Goal: Information Seeking & Learning: Find specific fact

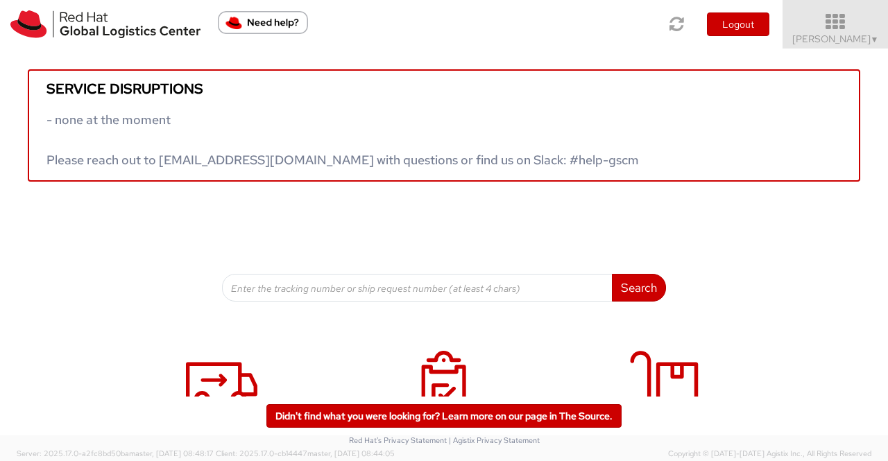
click at [857, 42] on span "Sumitra Hansdah ▼" at bounding box center [835, 39] width 87 height 12
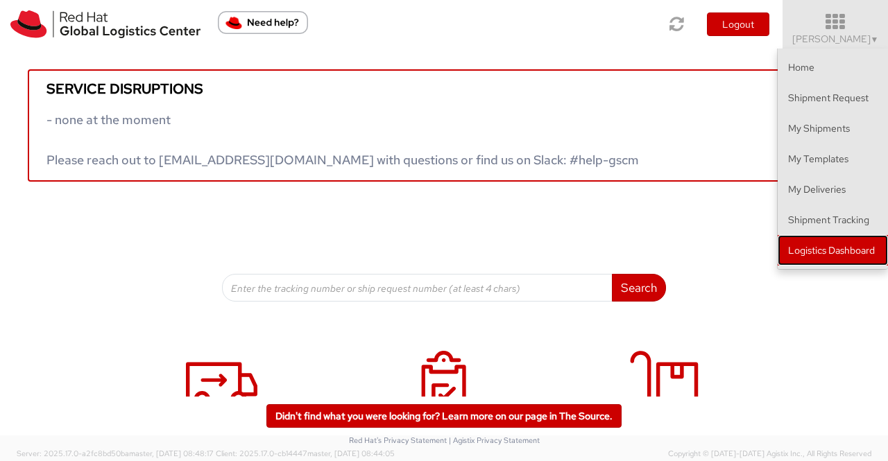
click at [861, 256] on link "Logistics Dashboard" at bounding box center [832, 250] width 110 height 31
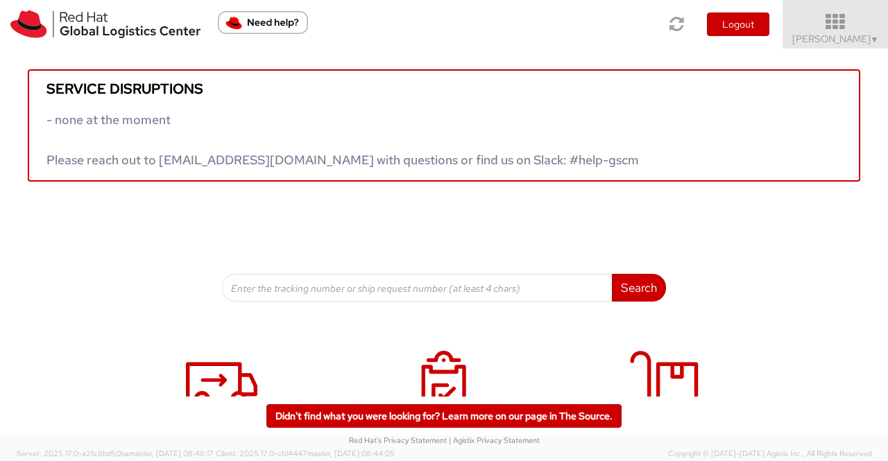
click at [871, 38] on span "▼" at bounding box center [874, 39] width 8 height 11
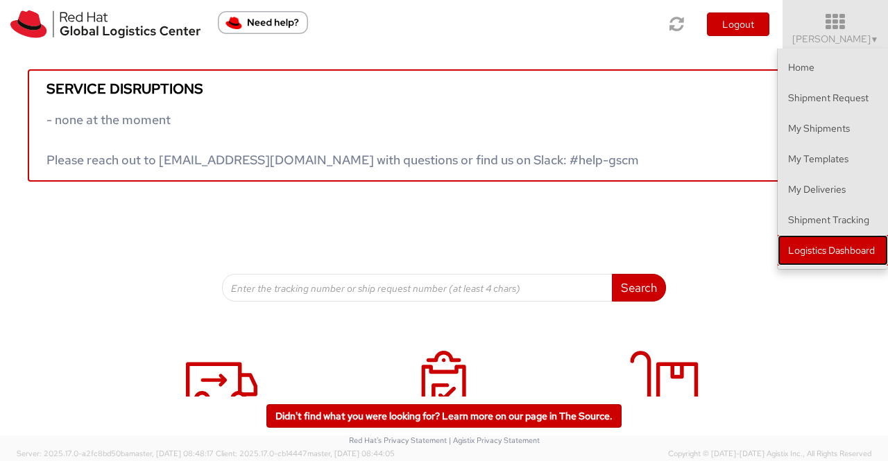
click at [875, 252] on link "Logistics Dashboard" at bounding box center [832, 250] width 110 height 31
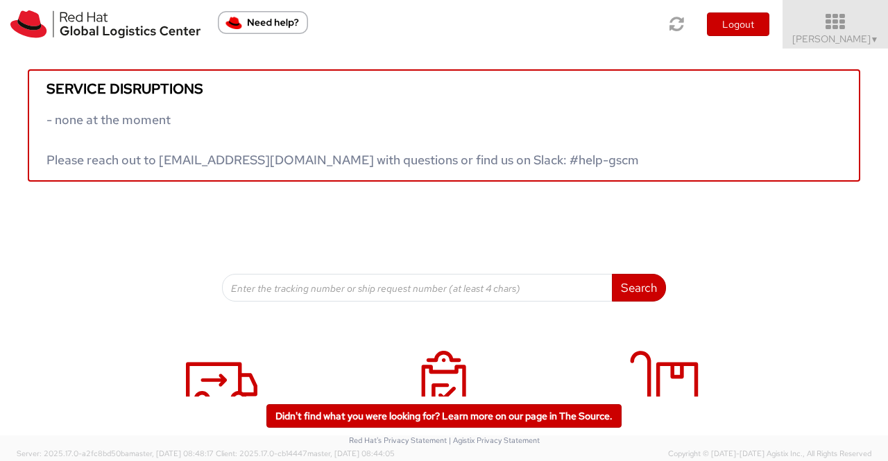
click at [860, 37] on span "Sumitra Hansdah ▼" at bounding box center [835, 39] width 87 height 12
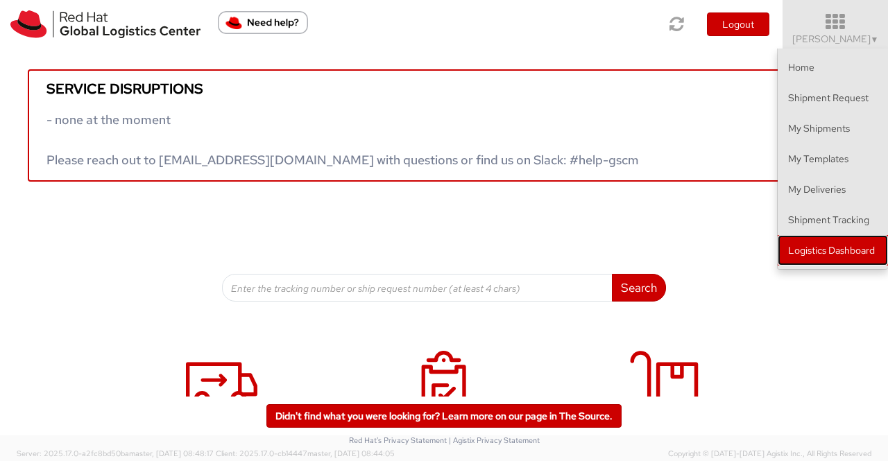
click at [831, 249] on link "Logistics Dashboard" at bounding box center [832, 250] width 110 height 31
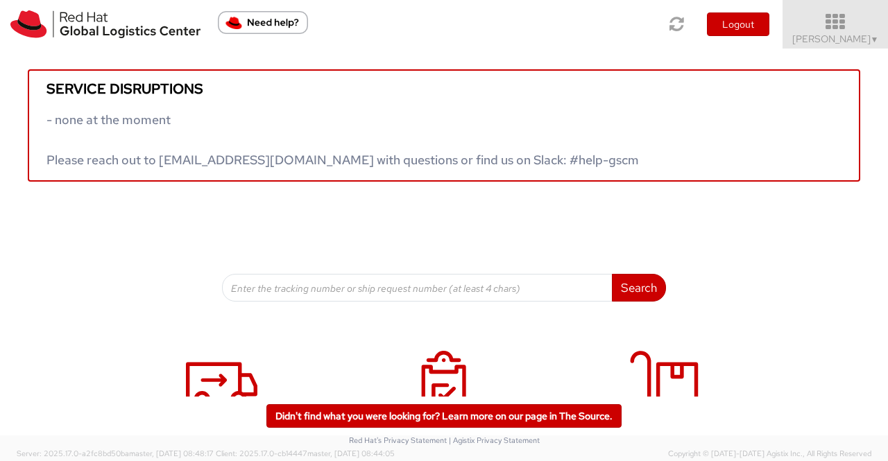
click at [871, 42] on span "▼" at bounding box center [874, 39] width 8 height 11
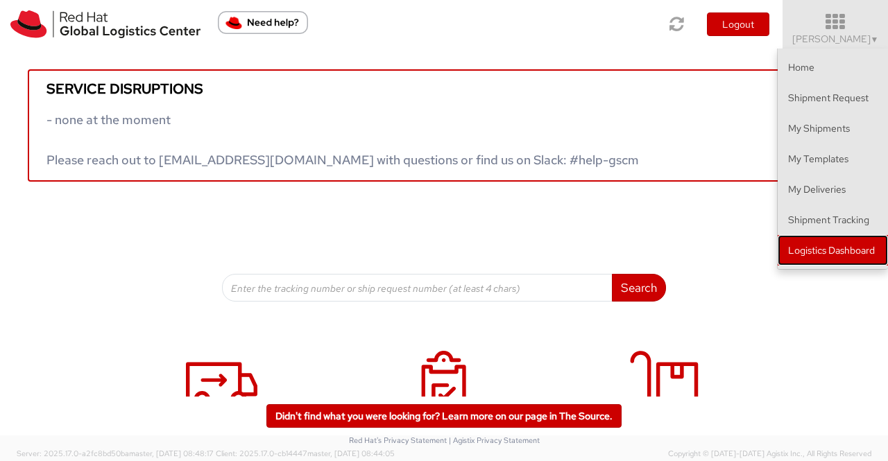
click at [821, 241] on link "Logistics Dashboard" at bounding box center [832, 250] width 110 height 31
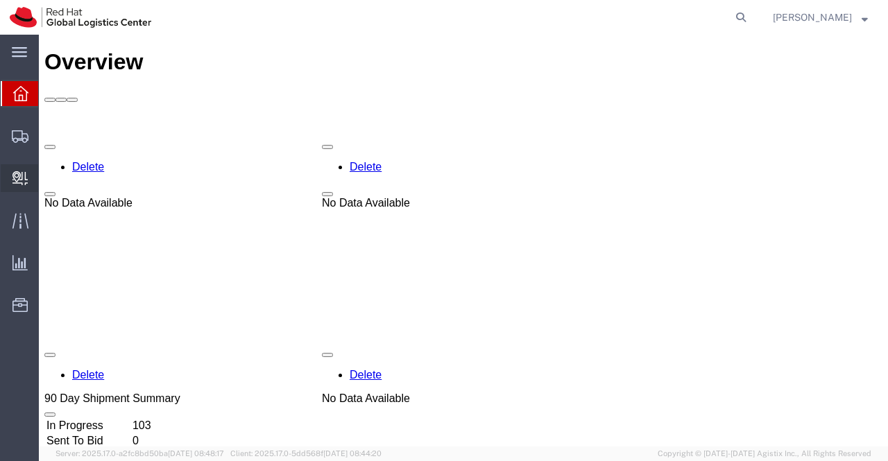
click at [0, 0] on span "Create Delivery" at bounding box center [0, 0] width 0 height 0
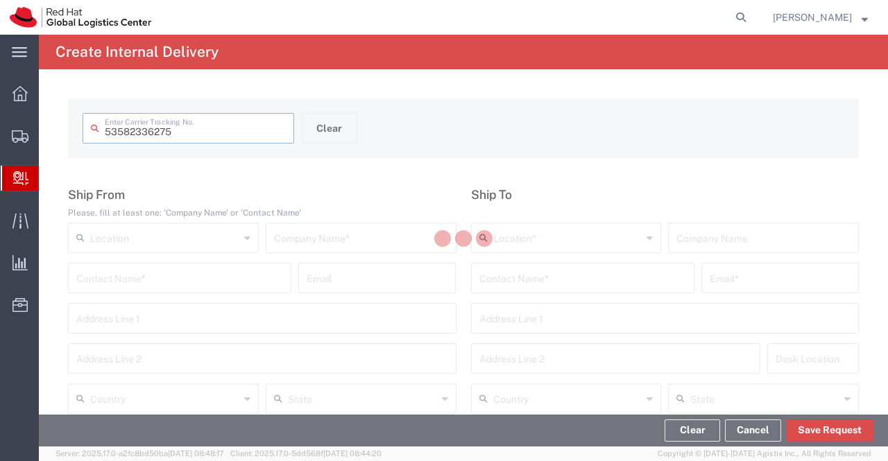
type input "53582336275"
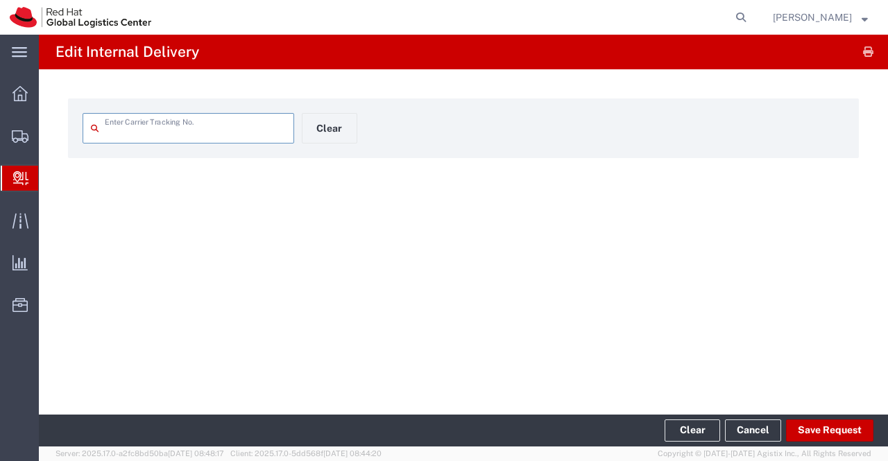
type input "53582336275"
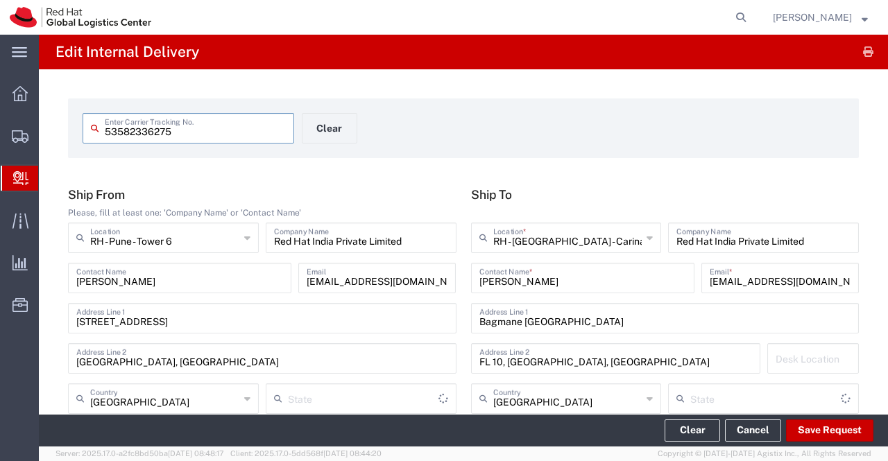
type input "Your Packaging"
type input "Mahārāshtra"
type input "Ground"
type input "Karnataka"
click at [604, 155] on form "53582336275 Enter Carrier Tracking No. Clear" at bounding box center [463, 128] width 791 height 60
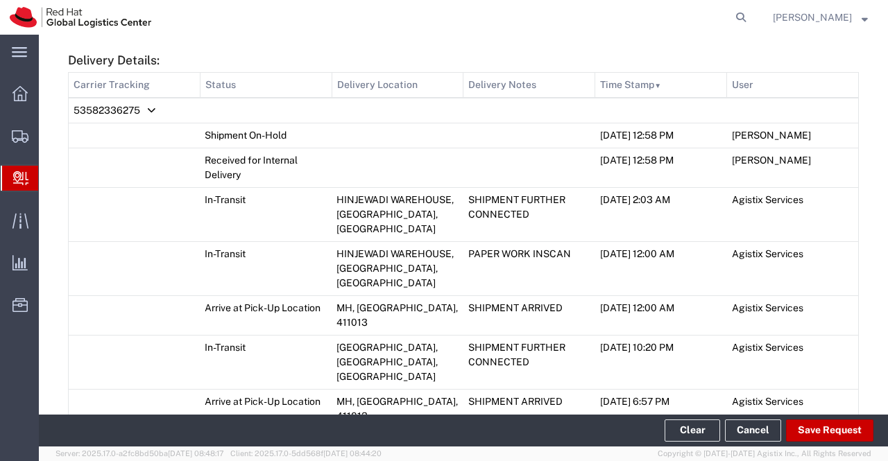
scroll to position [832, 0]
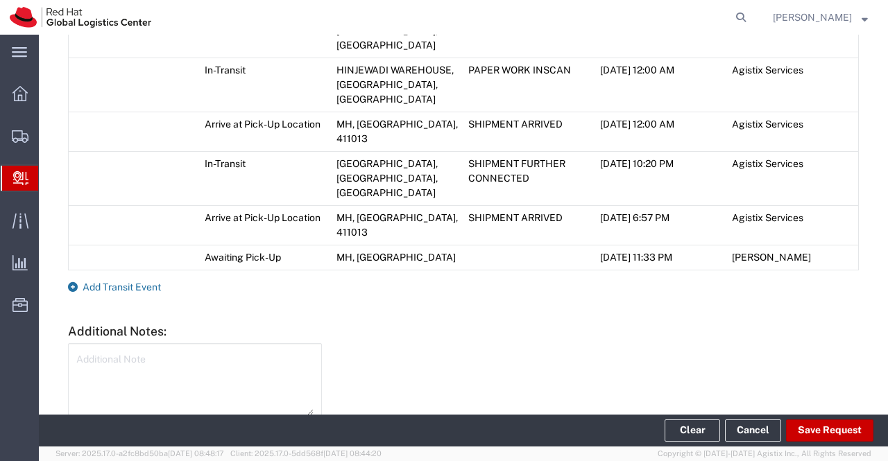
click at [75, 282] on icon at bounding box center [73, 287] width 10 height 10
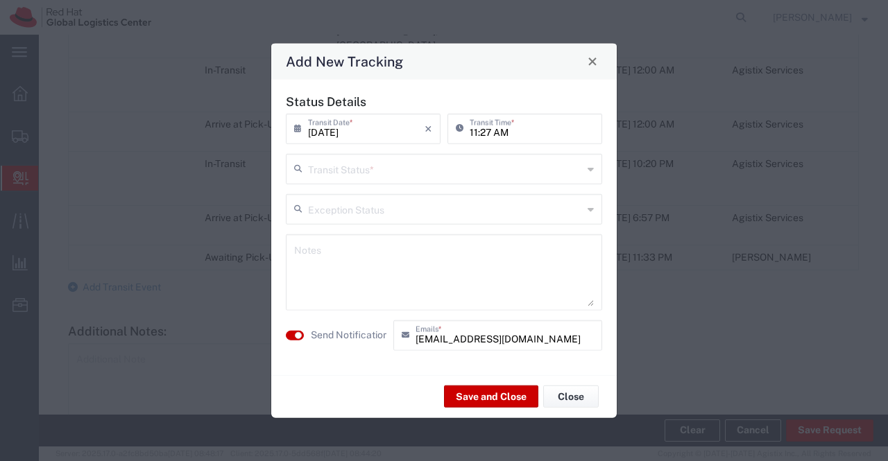
click at [589, 170] on icon at bounding box center [590, 168] width 6 height 22
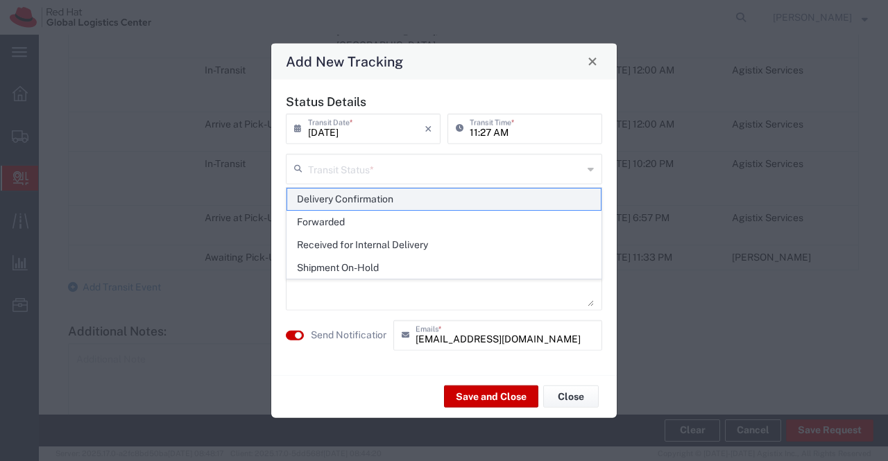
click at [585, 202] on span "Delivery Confirmation" at bounding box center [444, 199] width 314 height 21
type input "Delivery Confirmation"
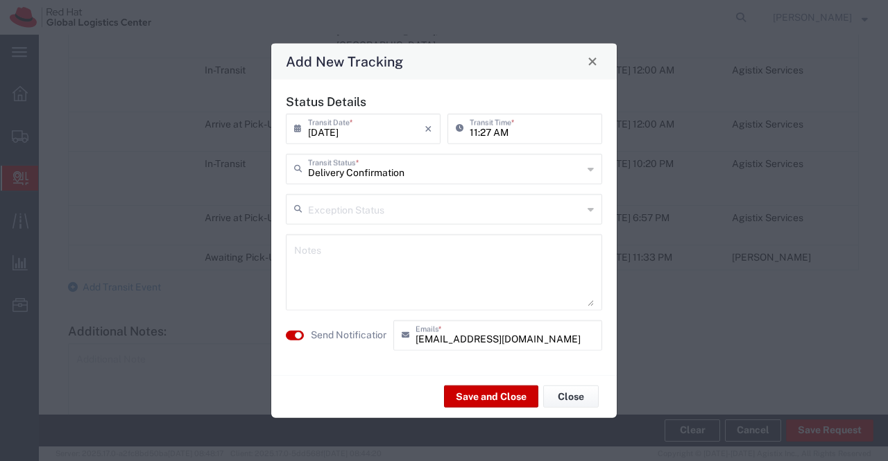
click at [431, 257] on textarea at bounding box center [444, 272] width 300 height 68
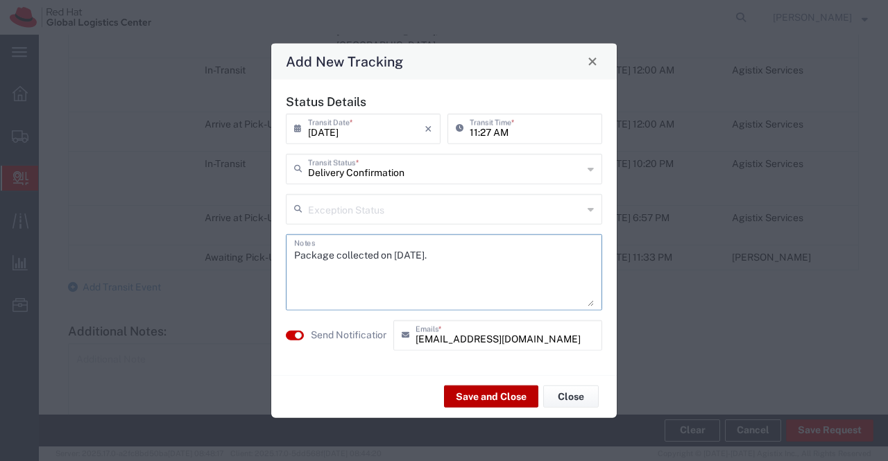
type textarea "Package collected on 18th Aug 2025."
click at [489, 393] on button "Save and Close" at bounding box center [491, 397] width 94 height 22
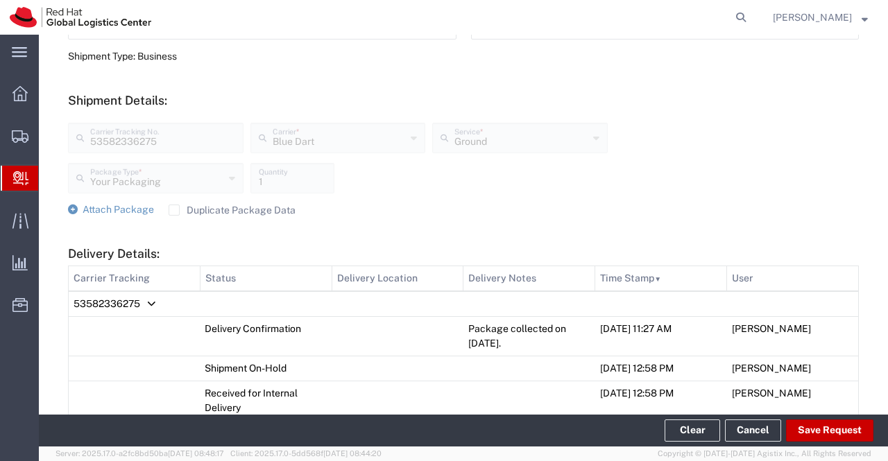
scroll to position [39, 0]
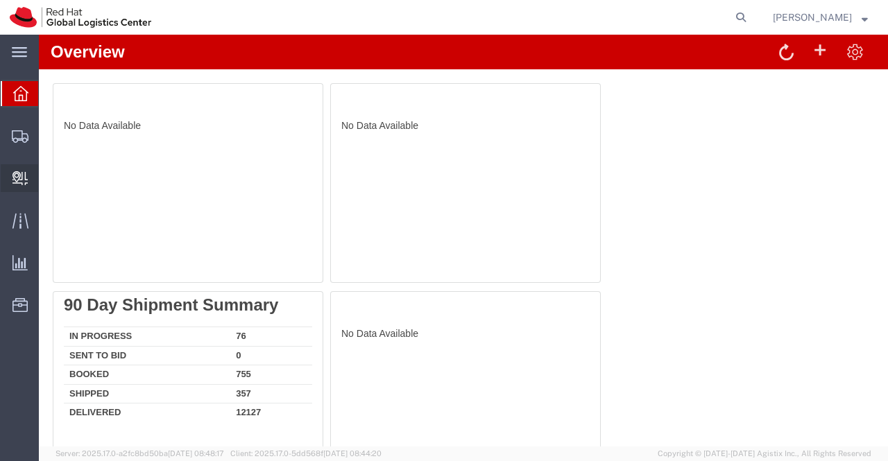
click at [0, 0] on span "Create Delivery" at bounding box center [0, 0] width 0 height 0
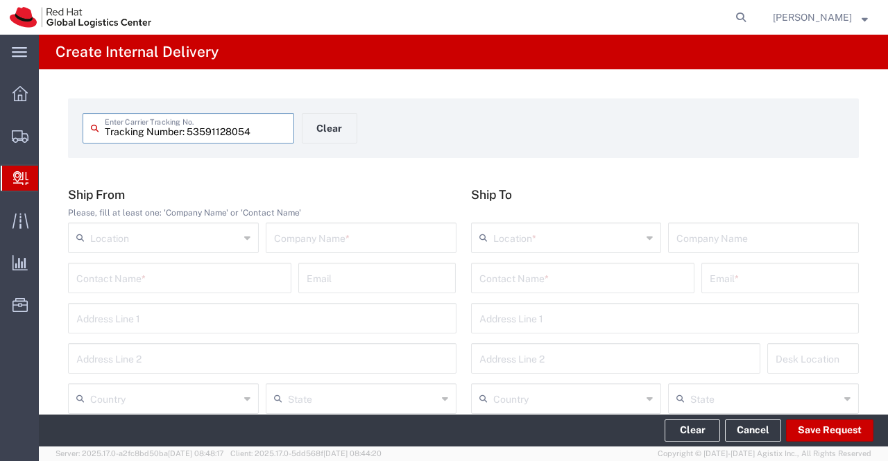
click at [189, 133] on input "Tracking Number: 53591128054" at bounding box center [195, 127] width 181 height 24
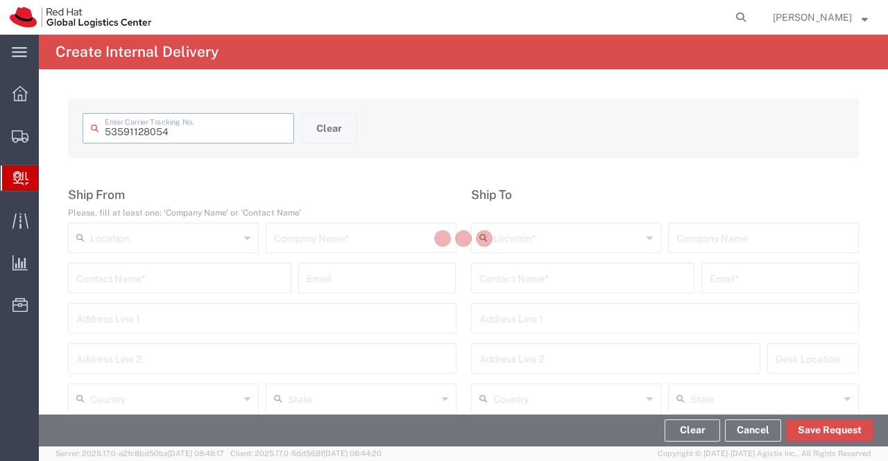
type input "53591128054"
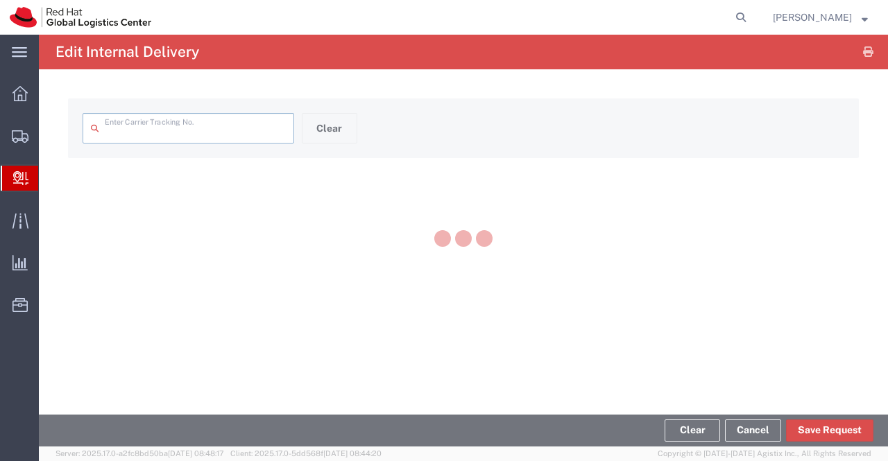
type input "53591128054"
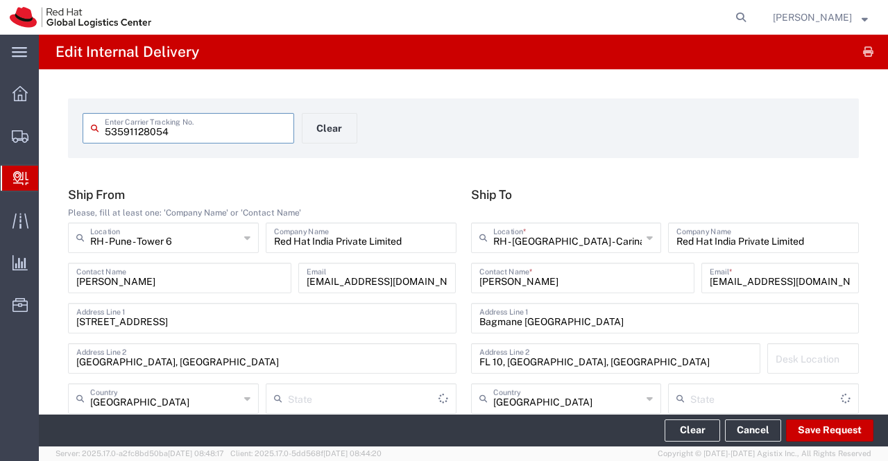
type input "Your Packaging"
type input "Mahārāshtra"
type input "Ground"
type input "Karnataka"
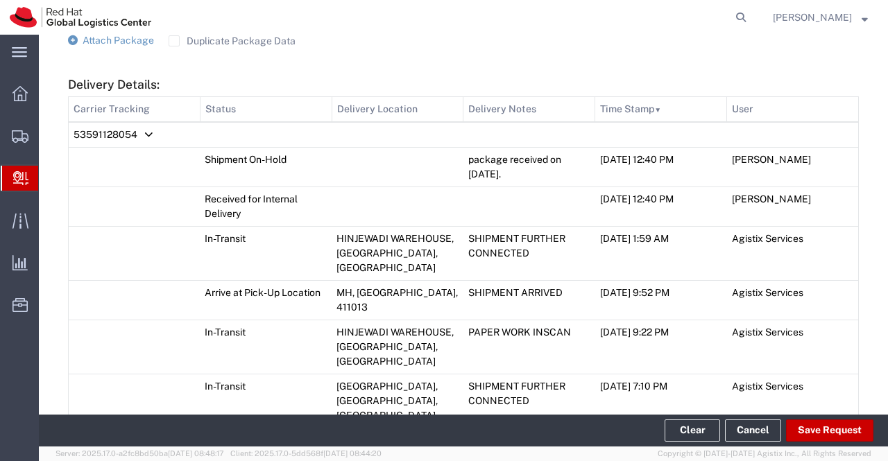
scroll to position [867, 0]
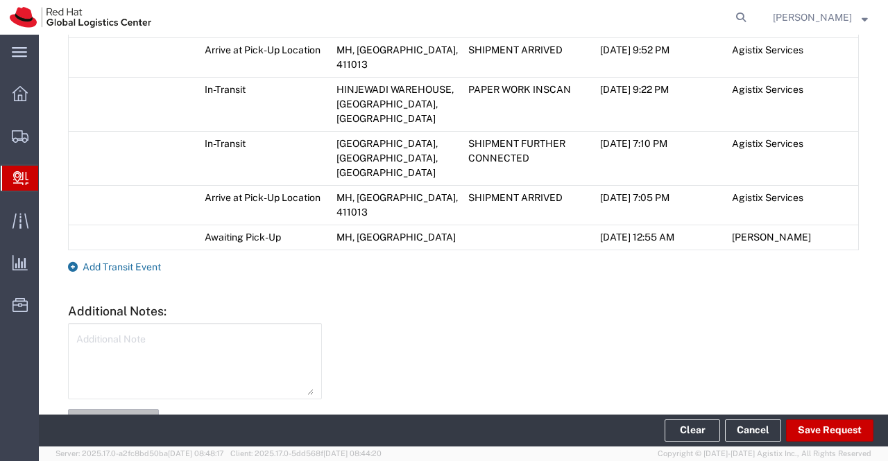
click at [73, 262] on icon at bounding box center [73, 267] width 10 height 10
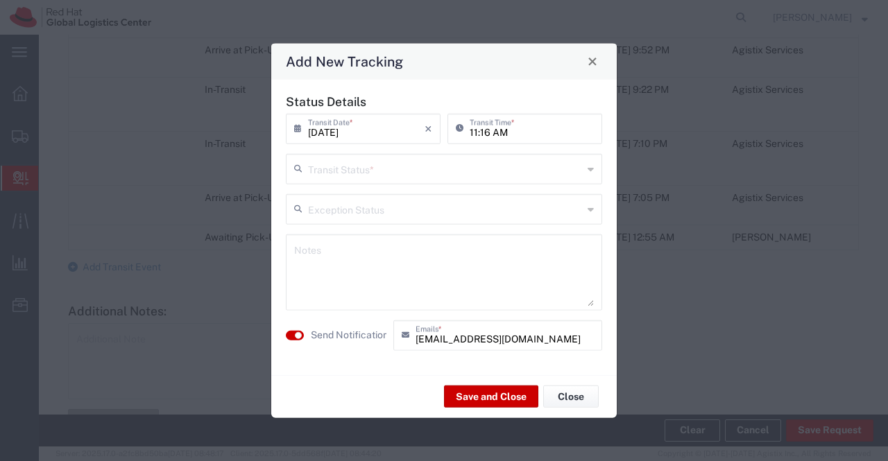
click at [591, 167] on icon at bounding box center [590, 168] width 6 height 22
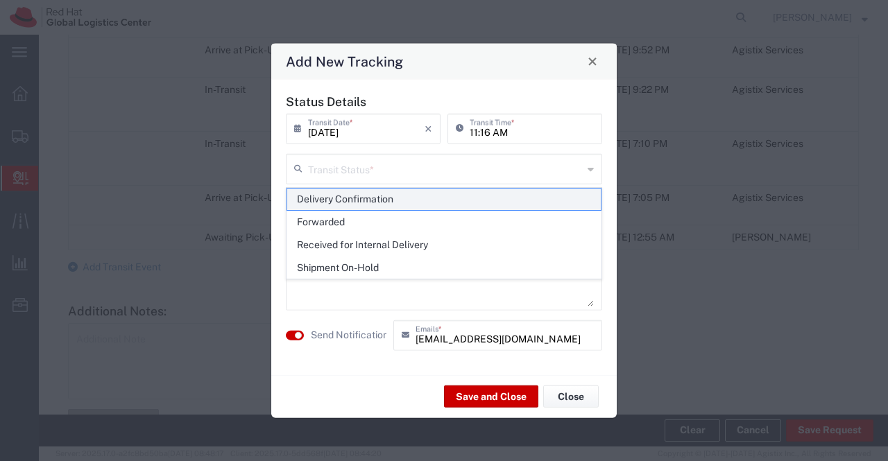
click at [581, 194] on span "Delivery Confirmation" at bounding box center [444, 199] width 314 height 21
type input "Delivery Confirmation"
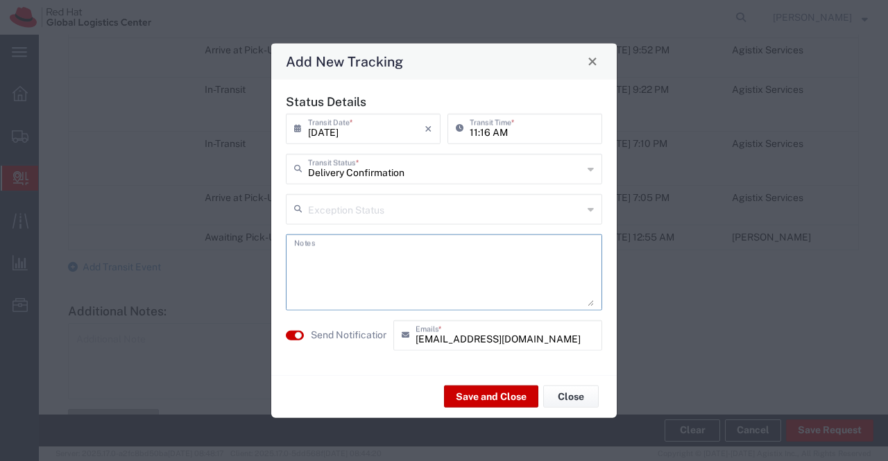
click at [443, 270] on textarea at bounding box center [444, 272] width 300 height 68
type textarea "package collected on 18th Aug 2025."
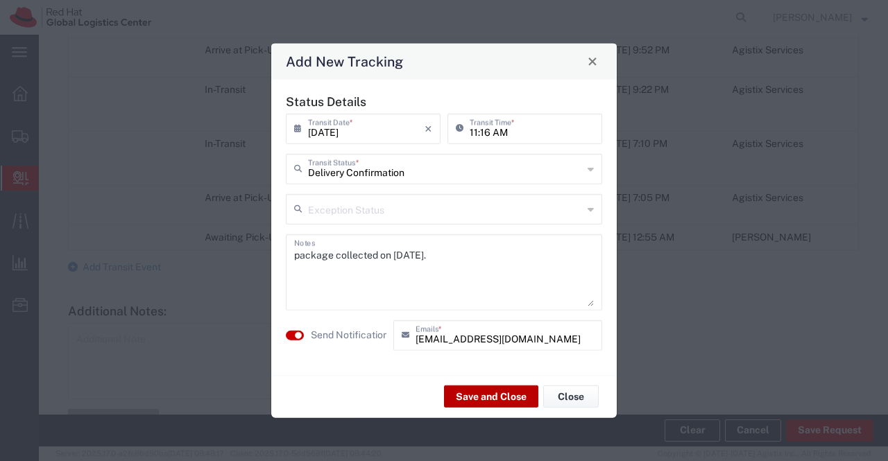
click at [456, 394] on button "Save and Close" at bounding box center [491, 397] width 94 height 22
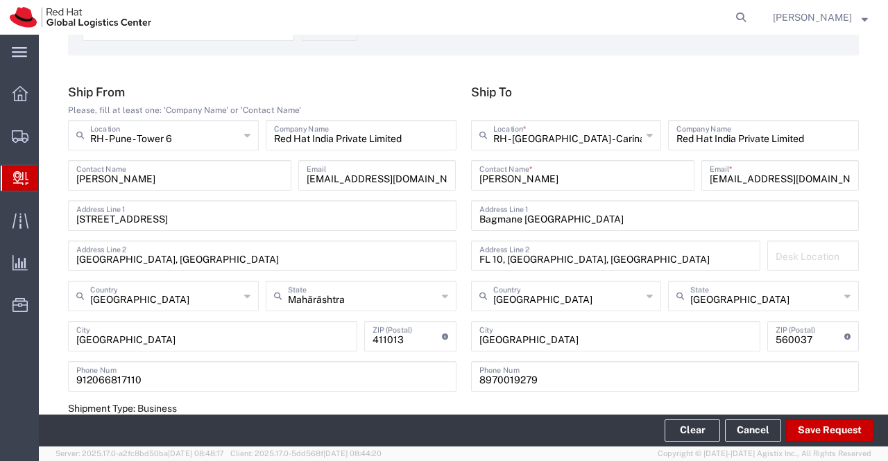
scroll to position [74, 0]
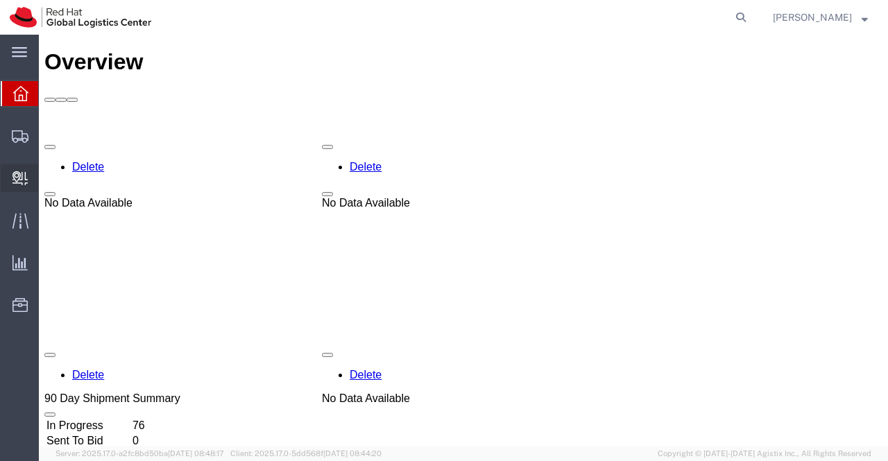
click at [48, 178] on span "Internal Delivery" at bounding box center [43, 178] width 10 height 28
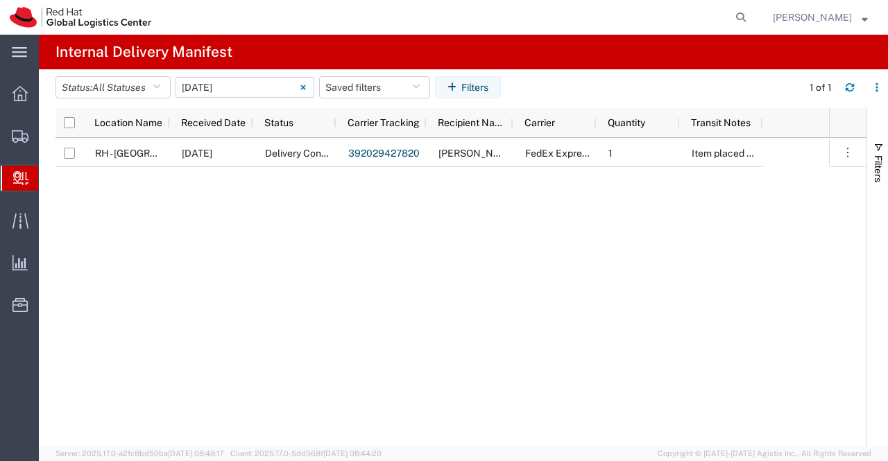
click at [270, 93] on input "08/18/2025 - 08/18/2025" at bounding box center [244, 87] width 139 height 21
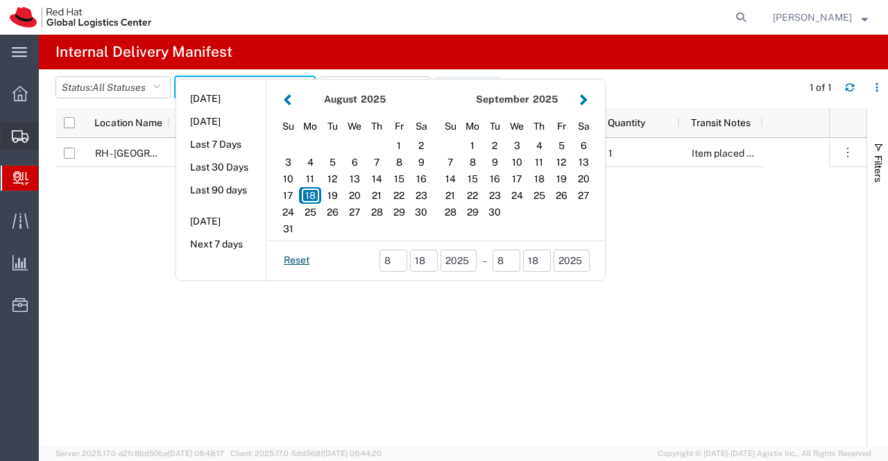
click at [0, 0] on span "Shipment Manager" at bounding box center [0, 0] width 0 height 0
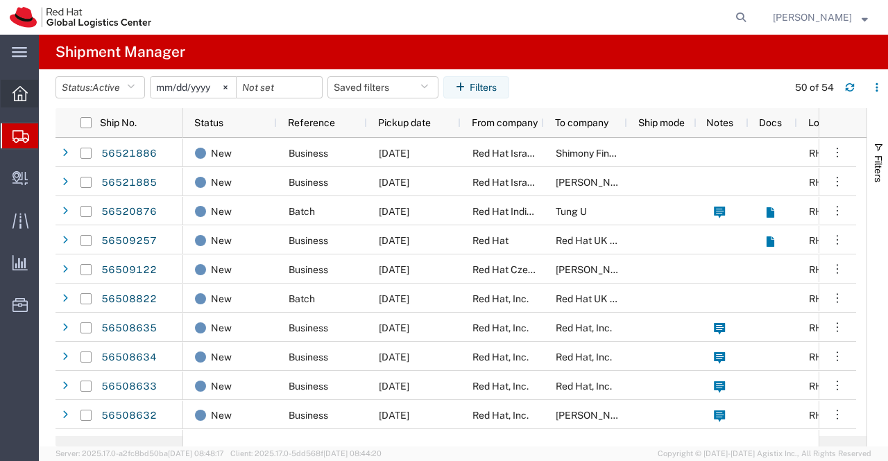
click at [16, 91] on icon at bounding box center [19, 93] width 15 height 15
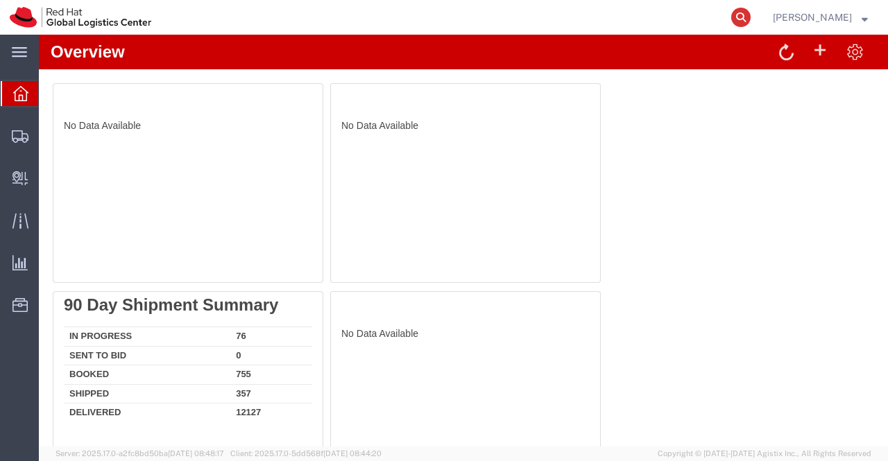
click at [743, 17] on icon at bounding box center [740, 17] width 19 height 19
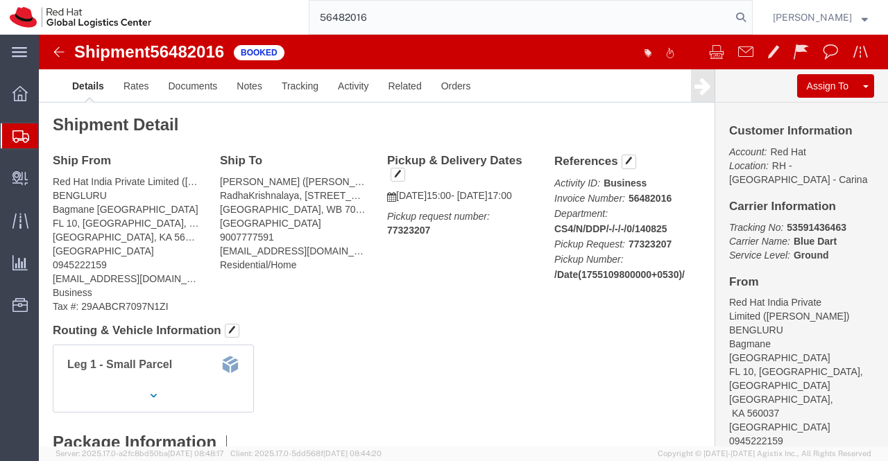
type input "56482016"
drag, startPoint x: 739, startPoint y: 192, endPoint x: 806, endPoint y: 189, distance: 68.0
click p "Tracking No: 53591436463 Carrier Name: Blue Dart Blue Dart Service Level: Ground"
copy b "53591436463"
drag, startPoint x: 386, startPoint y: 16, endPoint x: 293, endPoint y: 10, distance: 93.1
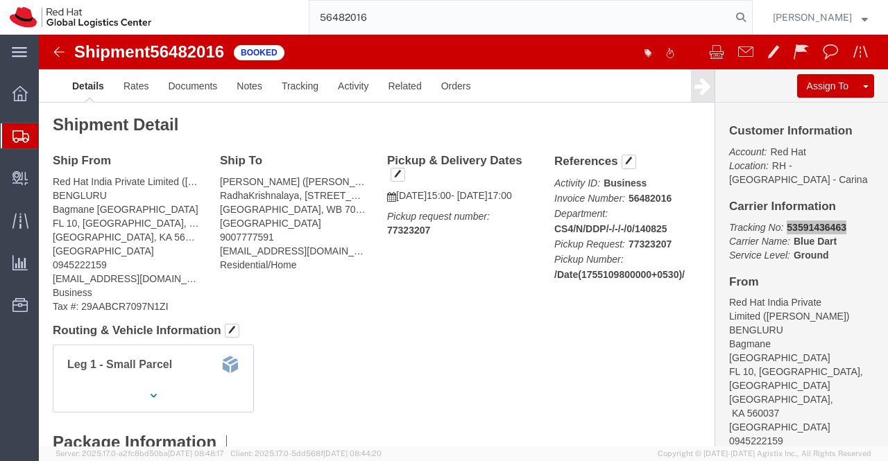
click at [293, 10] on div "56482016" at bounding box center [457, 17] width 592 height 35
drag, startPoint x: 740, startPoint y: 191, endPoint x: 806, endPoint y: 188, distance: 66.6
click p "Tracking No: 53591435564 Carrier Name: Blue Dart Blue Dart Service Level: Ground"
copy b "53591435564"
click at [372, 14] on input "56482014" at bounding box center [520, 17] width 422 height 33
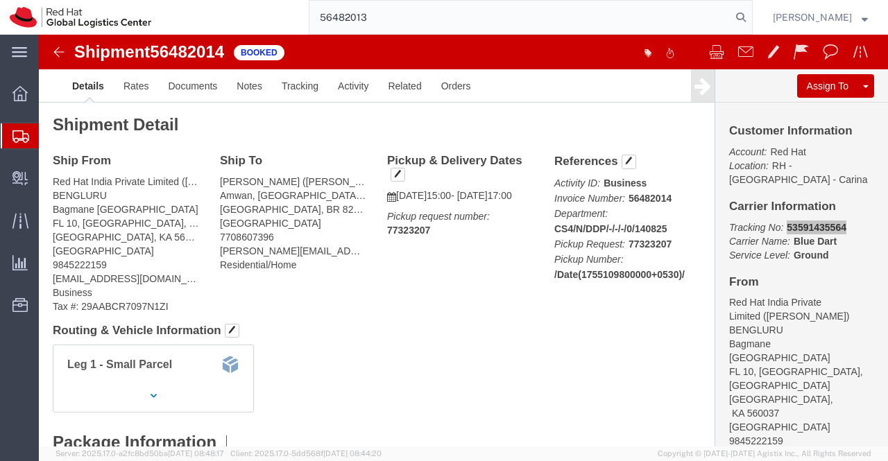
type input "56482013"
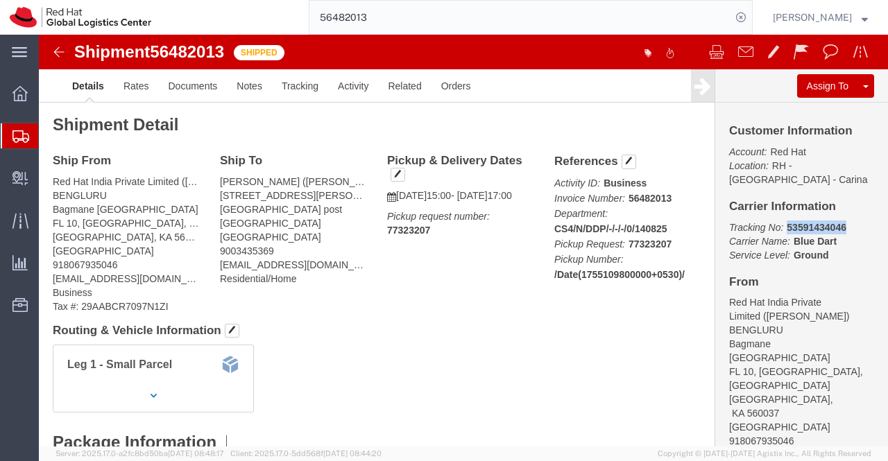
drag, startPoint x: 737, startPoint y: 190, endPoint x: 810, endPoint y: 191, distance: 72.8
click p "Tracking No: 53591434046 Carrier Name: Blue Dart Blue Dart Service Level: Ground"
copy b "53591434046"
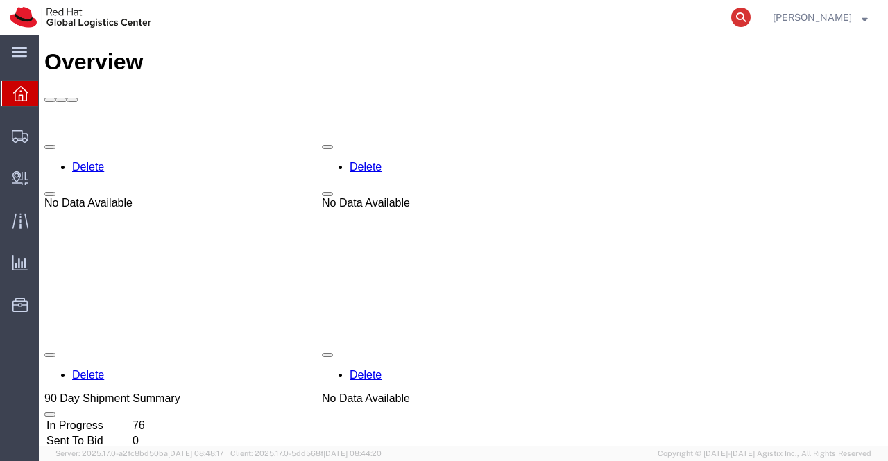
click at [739, 14] on icon at bounding box center [740, 17] width 19 height 19
paste input "6852998666"
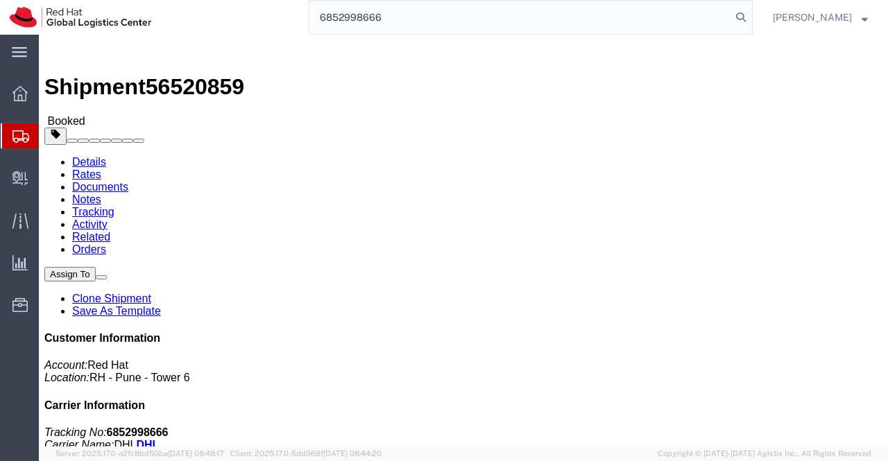
type input "6852998666"
drag, startPoint x: 133, startPoint y: 58, endPoint x: 144, endPoint y: 78, distance: 22.6
click link "Documents"
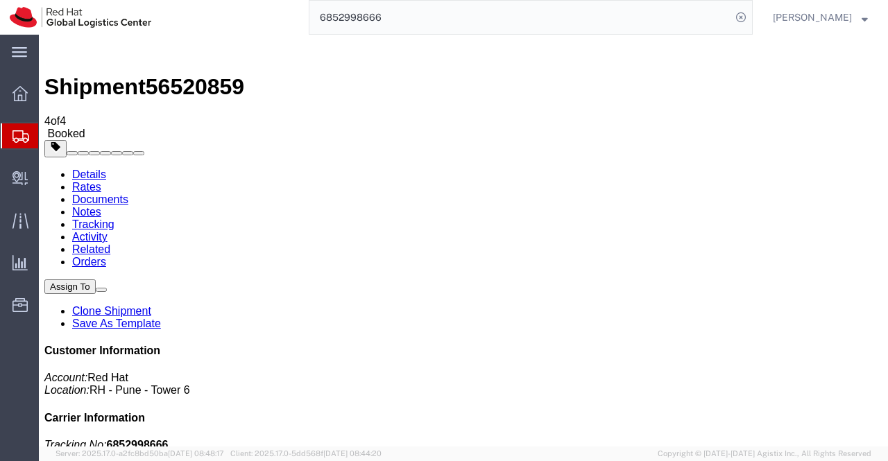
drag, startPoint x: 777, startPoint y: 212, endPoint x: 846, endPoint y: 209, distance: 68.7
click at [846, 439] on p "Tracking No: 6852998666 Carrier Name: DHL DHL Service Level: Express Worldwide" at bounding box center [463, 457] width 838 height 37
copy b "6852998666"
drag, startPoint x: 108, startPoint y: 288, endPoint x: 577, endPoint y: 492, distance: 511.2
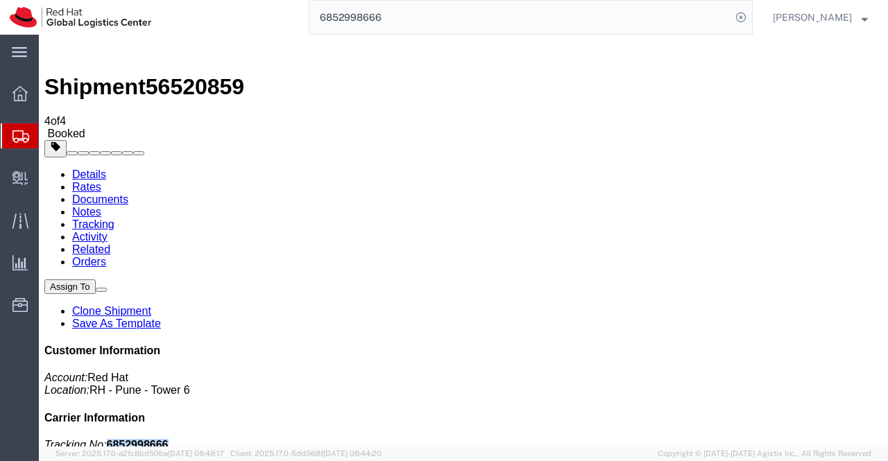
drag, startPoint x: 116, startPoint y: 259, endPoint x: 141, endPoint y: 51, distance: 210.2
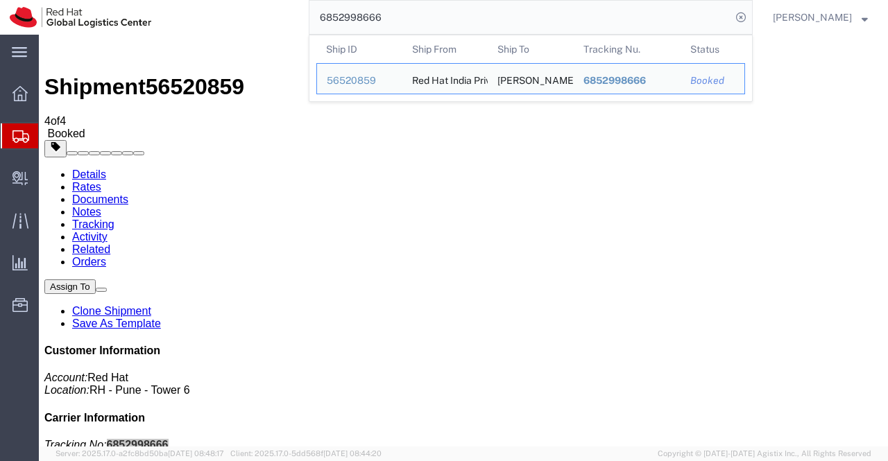
drag, startPoint x: 487, startPoint y: 20, endPoint x: 291, endPoint y: 31, distance: 196.6
click at [291, 31] on div "6852998666 Ship ID Ship From Ship To Tracking Nu. Status Ship ID 56520859 Ship …" at bounding box center [457, 17] width 592 height 35
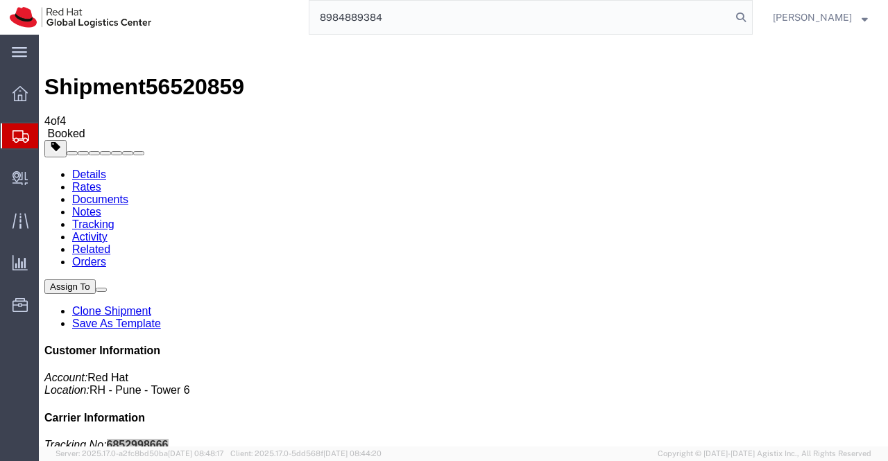
type input "8984889384"
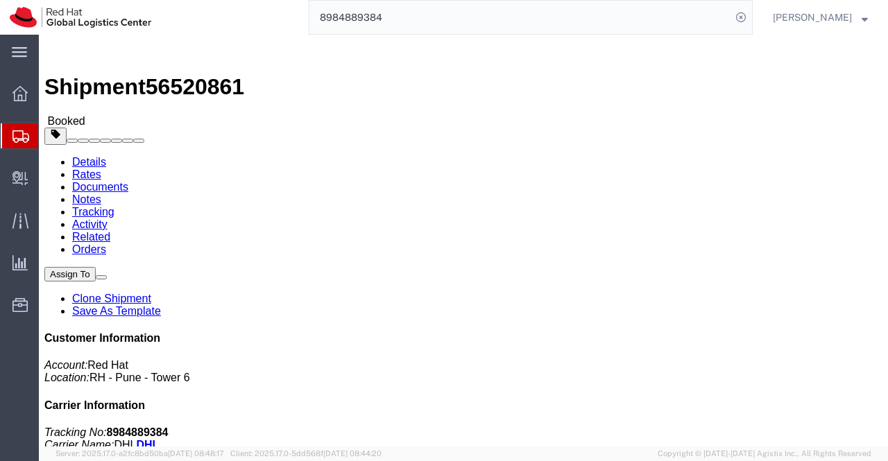
click link "Documents"
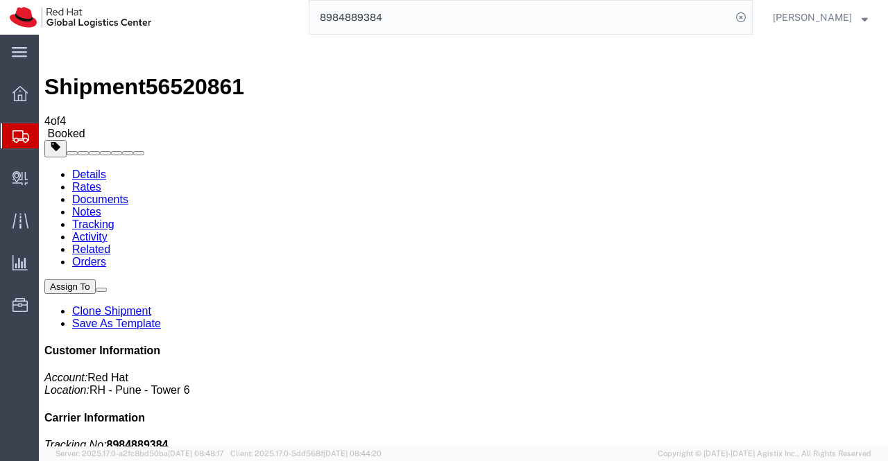
click at [75, 169] on link "Details" at bounding box center [89, 175] width 34 height 12
click link "Documents"
drag, startPoint x: 119, startPoint y: 256, endPoint x: 402, endPoint y: 349, distance: 298.5
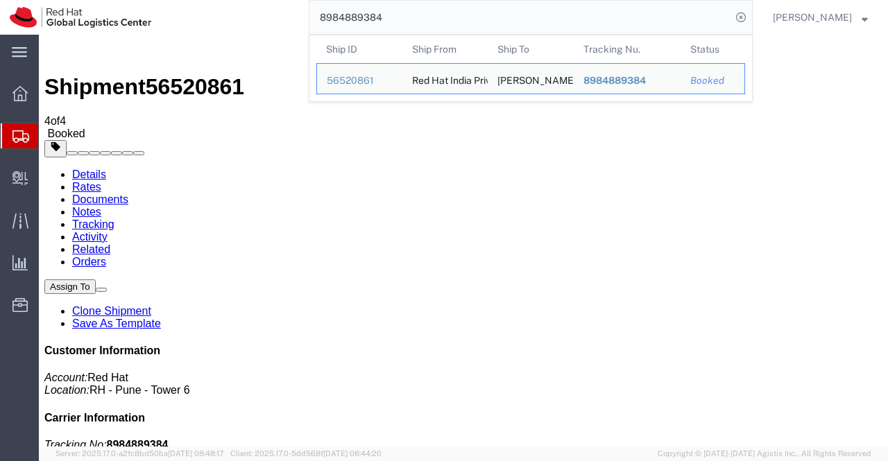
drag, startPoint x: 427, startPoint y: 16, endPoint x: 316, endPoint y: 15, distance: 111.0
click at [316, 15] on input "8984889384" at bounding box center [520, 17] width 422 height 33
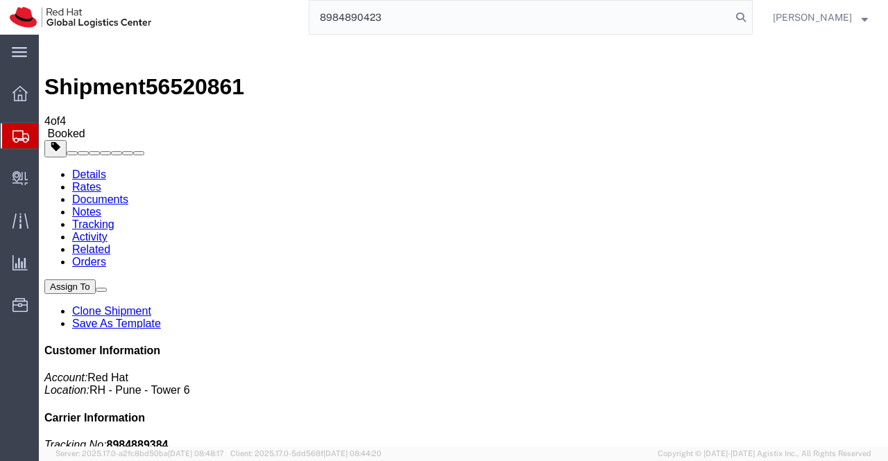
type input "8984890423"
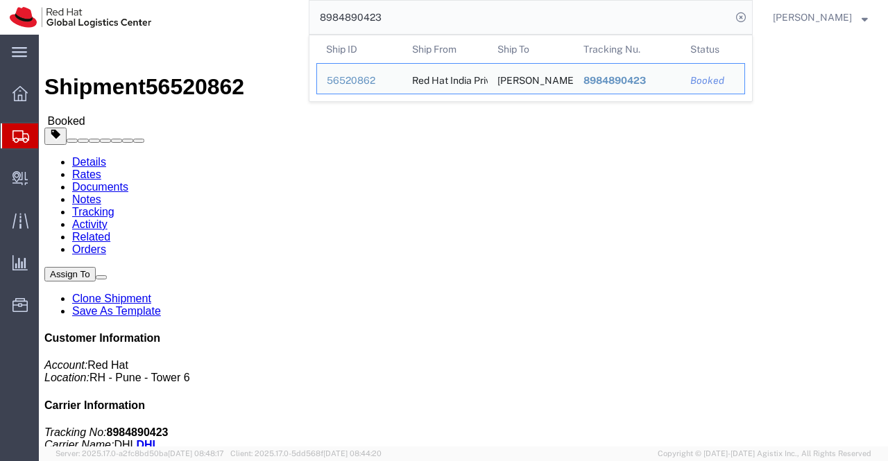
click div "Ship From Red Hat India Private Limited ([PERSON_NAME]) BENGLURU Bagmane [GEOGR…"
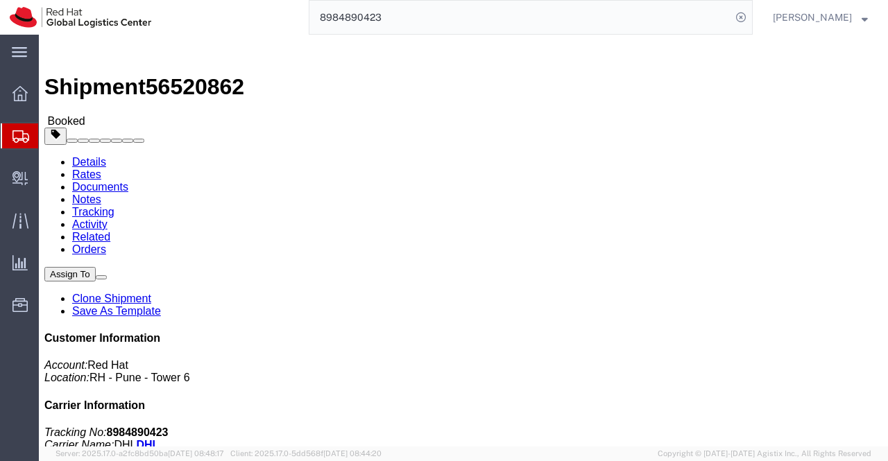
click link "Documents"
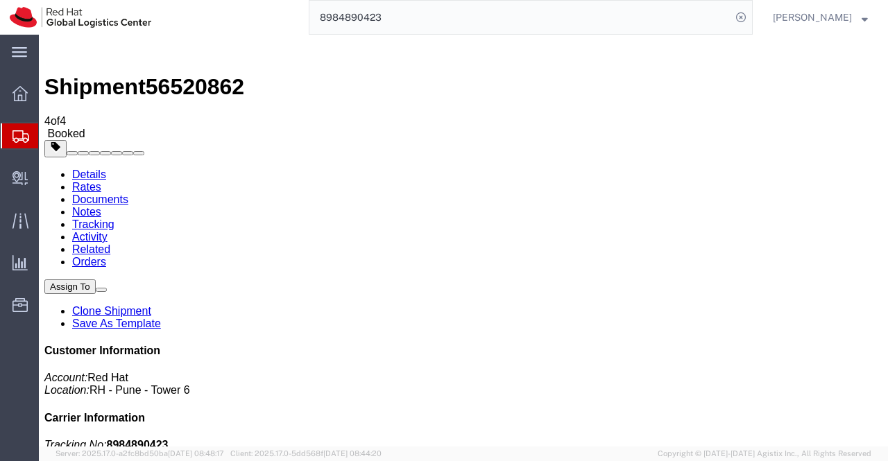
drag, startPoint x: 130, startPoint y: 282, endPoint x: 424, endPoint y: 374, distance: 309.0
drag, startPoint x: 93, startPoint y: 260, endPoint x: 224, endPoint y: 316, distance: 142.3
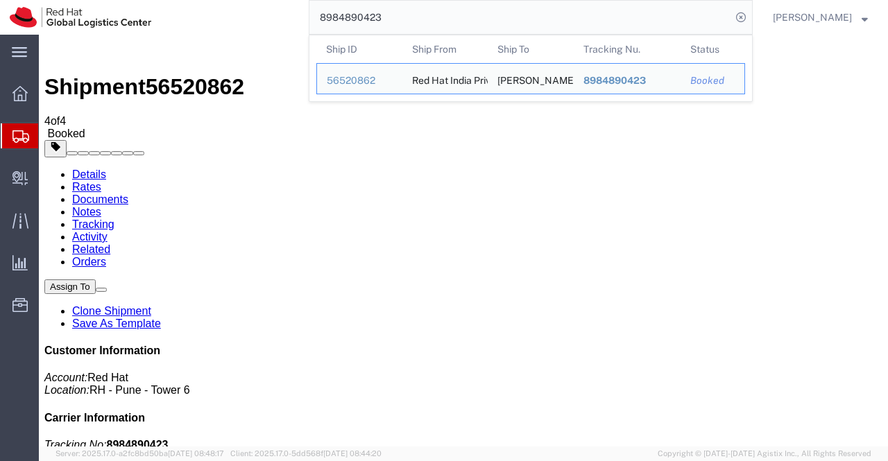
drag, startPoint x: 381, startPoint y: 17, endPoint x: 311, endPoint y: 19, distance: 70.7
click at [311, 19] on input "8984890423" at bounding box center [520, 17] width 422 height 33
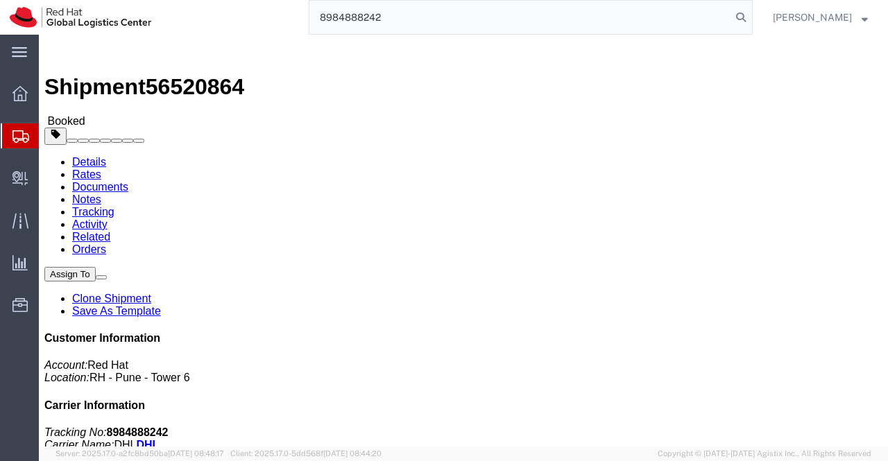
type input "8984888242"
click link "Documents"
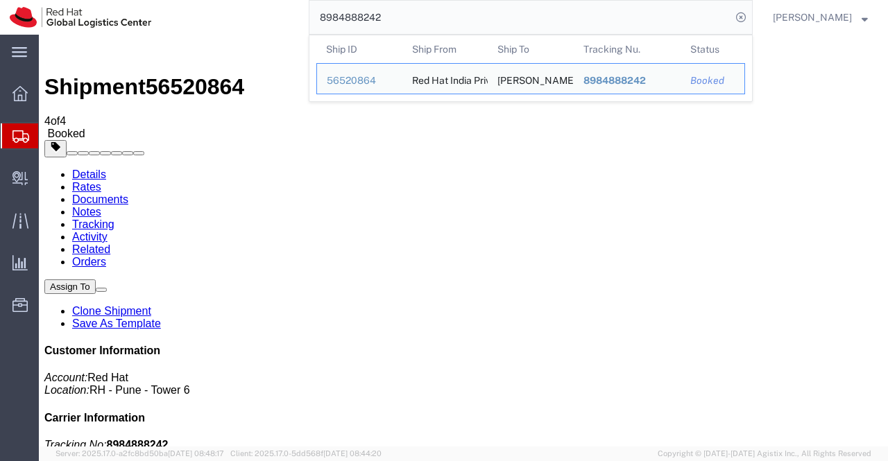
drag, startPoint x: 398, startPoint y: 19, endPoint x: 318, endPoint y: 20, distance: 80.5
click at [318, 20] on input "8984888242" at bounding box center [520, 17] width 422 height 33
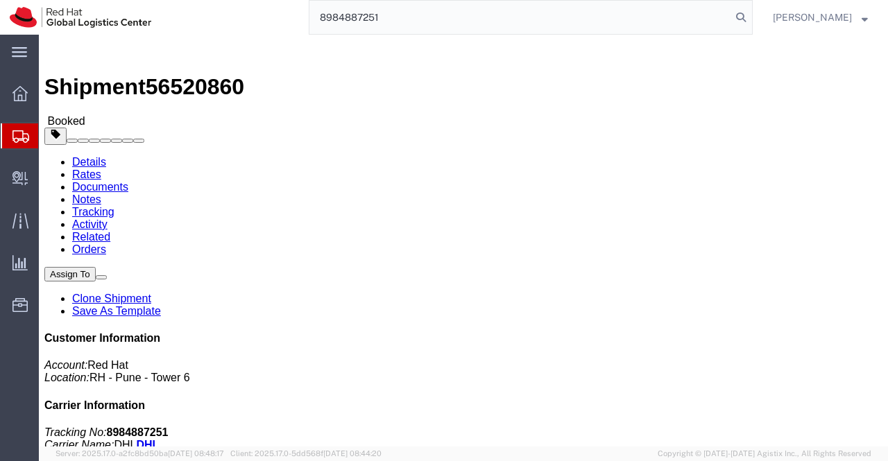
type input "8984887251"
click link "Documents"
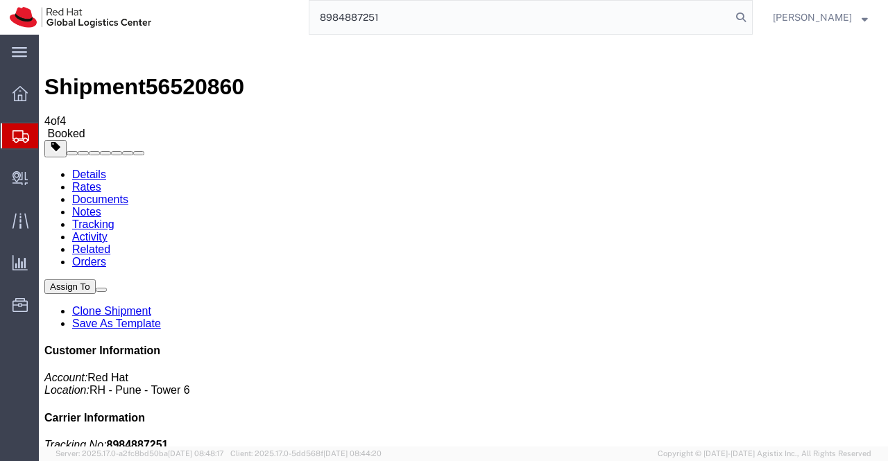
drag, startPoint x: 90, startPoint y: 206, endPoint x: 377, endPoint y: 370, distance: 329.9
drag, startPoint x: 117, startPoint y: 259, endPoint x: 317, endPoint y: 375, distance: 231.2
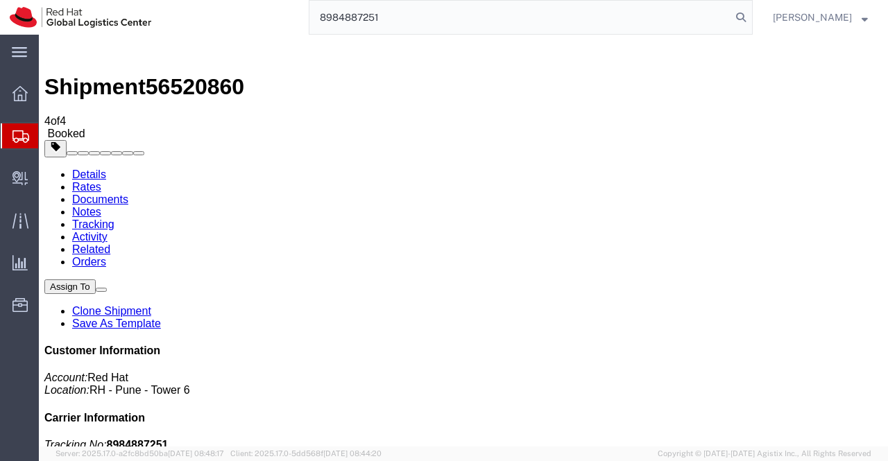
drag, startPoint x: 100, startPoint y: 200, endPoint x: 240, endPoint y: 389, distance: 235.5
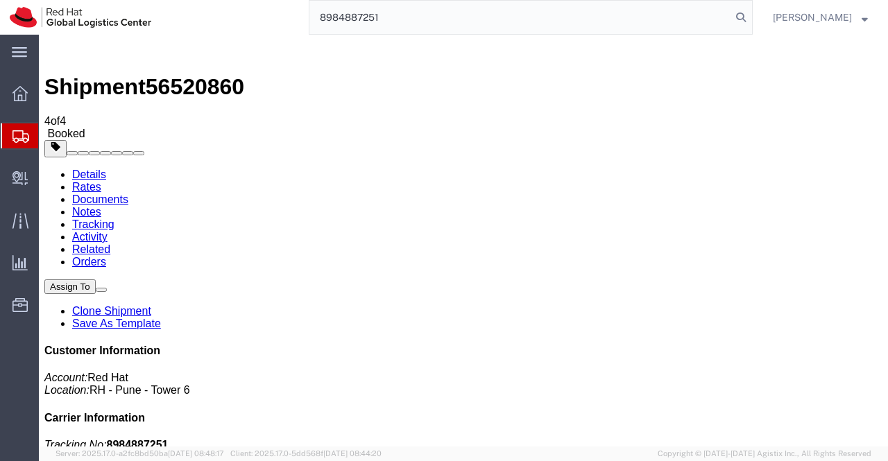
drag, startPoint x: 435, startPoint y: 15, endPoint x: 304, endPoint y: 19, distance: 131.1
click at [304, 19] on div "8984887251" at bounding box center [457, 17] width 592 height 35
type input "8984876106"
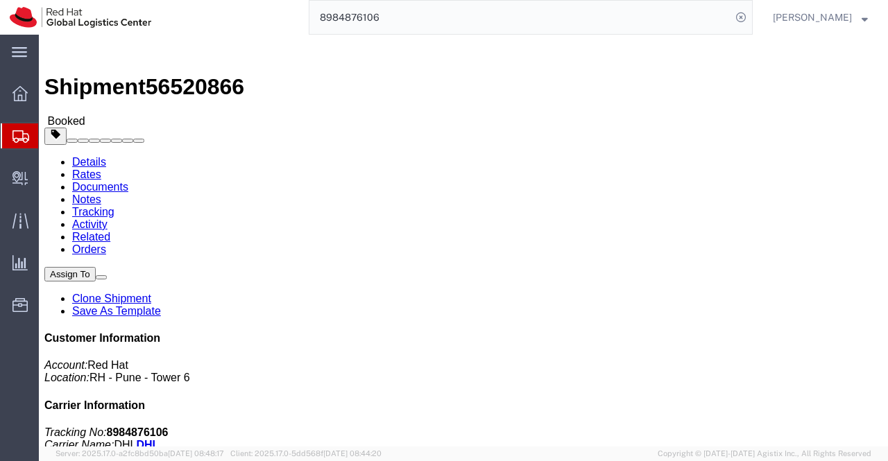
click link "Documents"
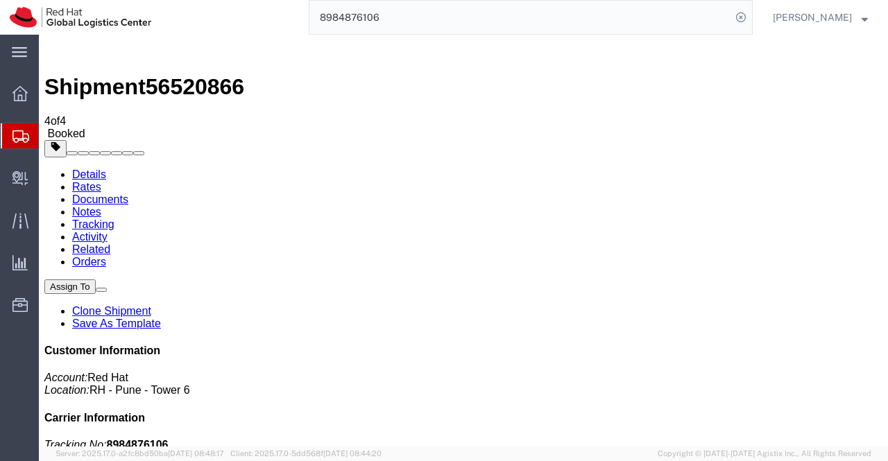
drag, startPoint x: 92, startPoint y: 259, endPoint x: 412, endPoint y: 313, distance: 324.9
drag, startPoint x: 778, startPoint y: 210, endPoint x: 850, endPoint y: 209, distance: 72.1
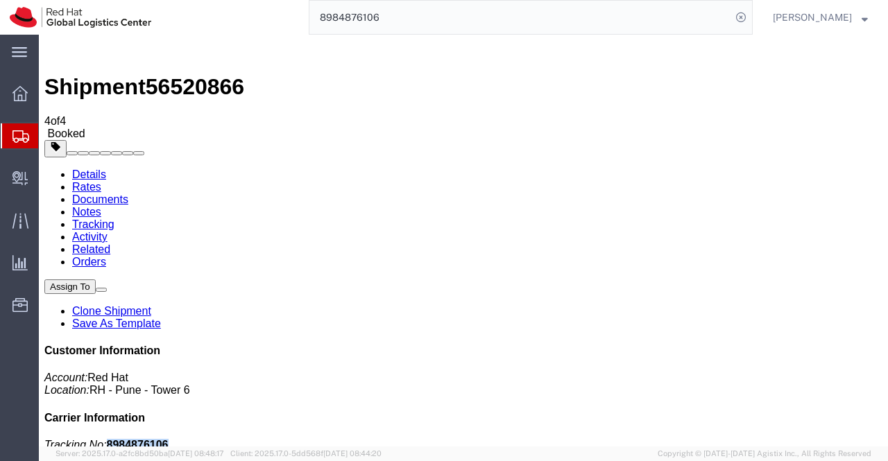
click at [850, 439] on p "Tracking No: 8984876106 Carrier Name: DHL DHL Service Level: Express Worldwide" at bounding box center [463, 457] width 838 height 37
copy b "8984876106"
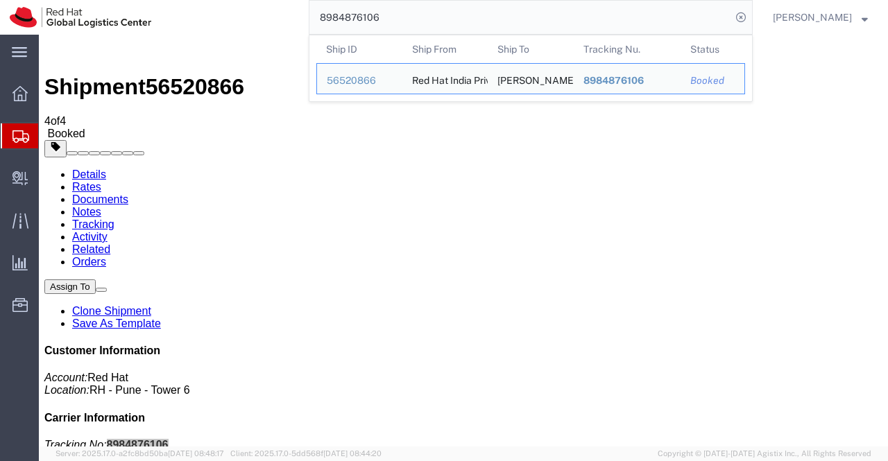
drag, startPoint x: 393, startPoint y: 16, endPoint x: 309, endPoint y: 21, distance: 84.1
click at [309, 21] on div "8984876106 Ship ID Ship From Ship To Tracking Nu. Status Ship ID 56520866 Ship …" at bounding box center [457, 17] width 592 height 35
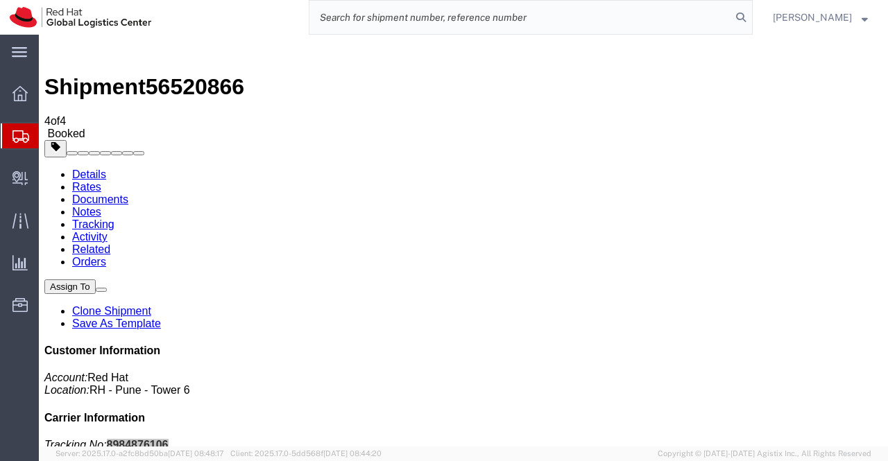
paste input "6853003382"
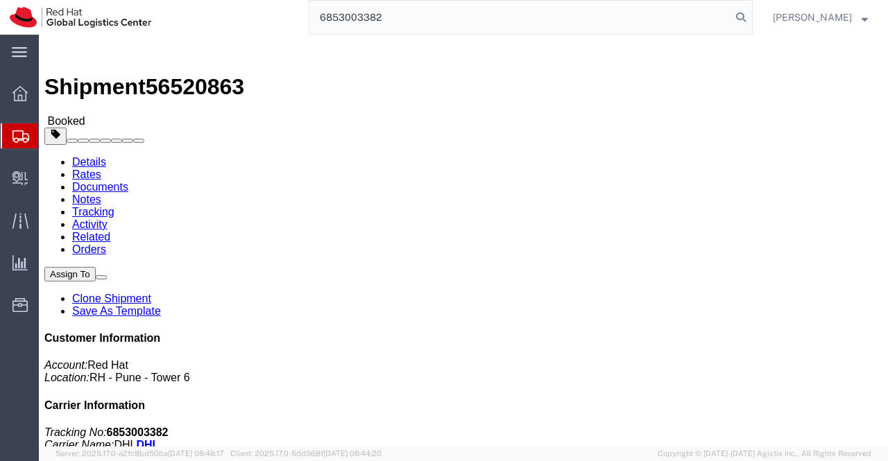
type input "6853003382"
click link "Documents"
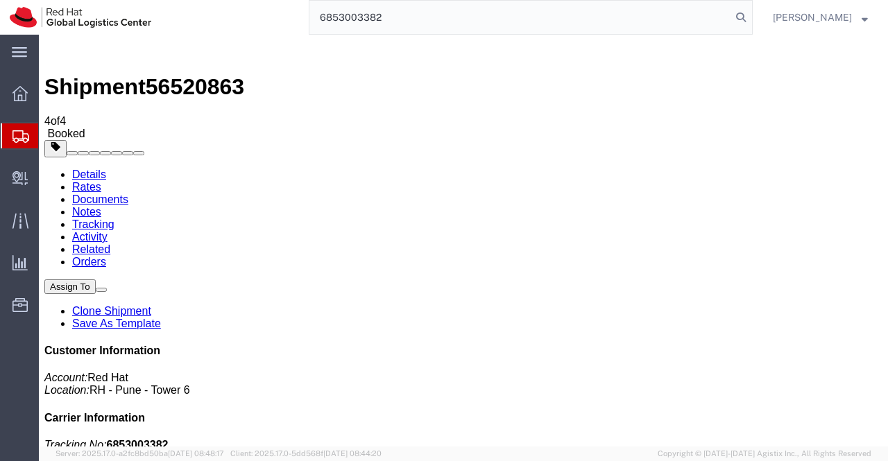
drag, startPoint x: 404, startPoint y: 17, endPoint x: 323, endPoint y: 21, distance: 80.5
click at [323, 21] on input "6853003382" at bounding box center [520, 17] width 422 height 33
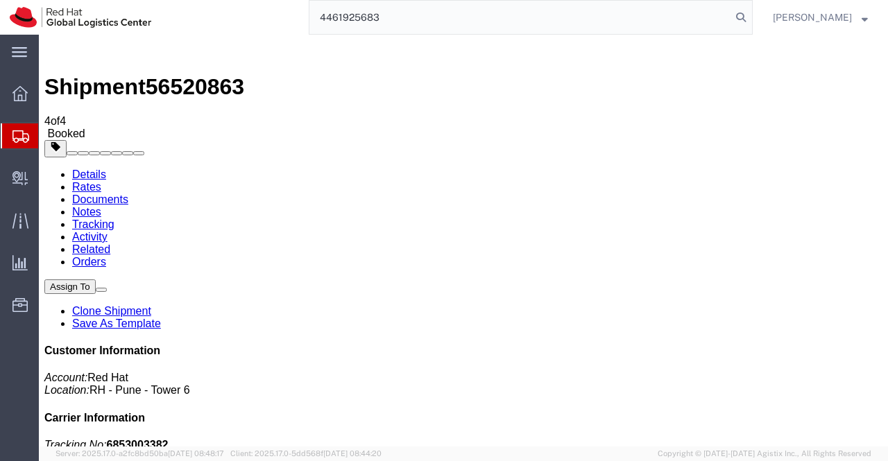
type input "4461925683"
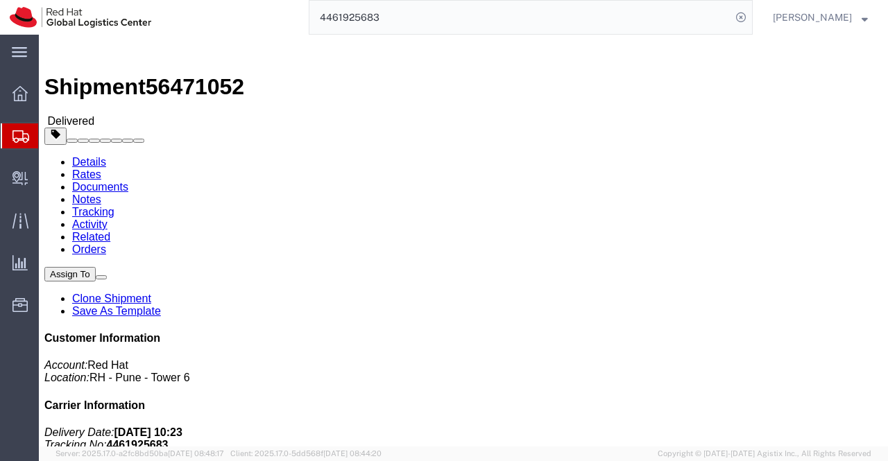
click link "Documents"
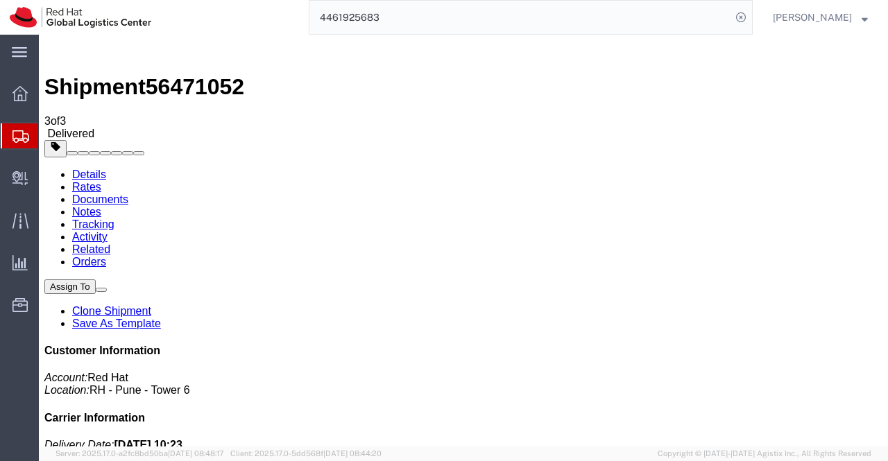
click at [80, 169] on link "Details" at bounding box center [89, 175] width 34 height 12
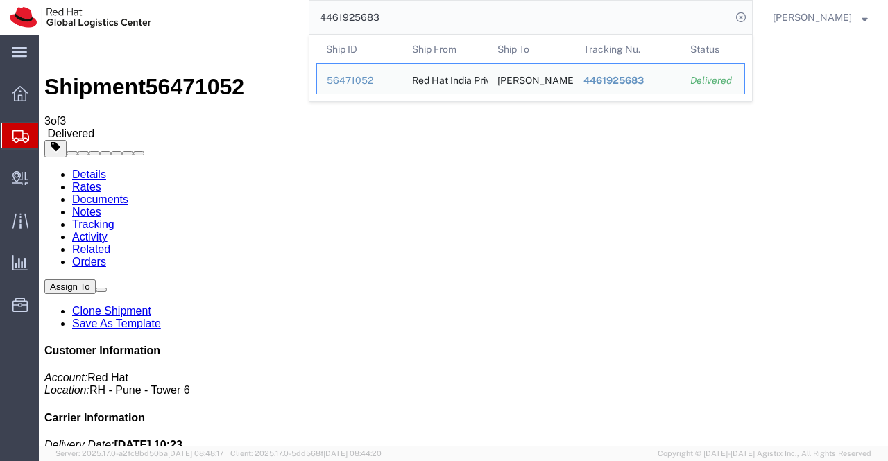
drag, startPoint x: 413, startPoint y: 16, endPoint x: 296, endPoint y: 15, distance: 117.2
click at [296, 15] on div "4461925683 Ship ID Ship From Ship To Tracking Nu. Status Ship ID 56471052 Ship …" at bounding box center [457, 17] width 592 height 35
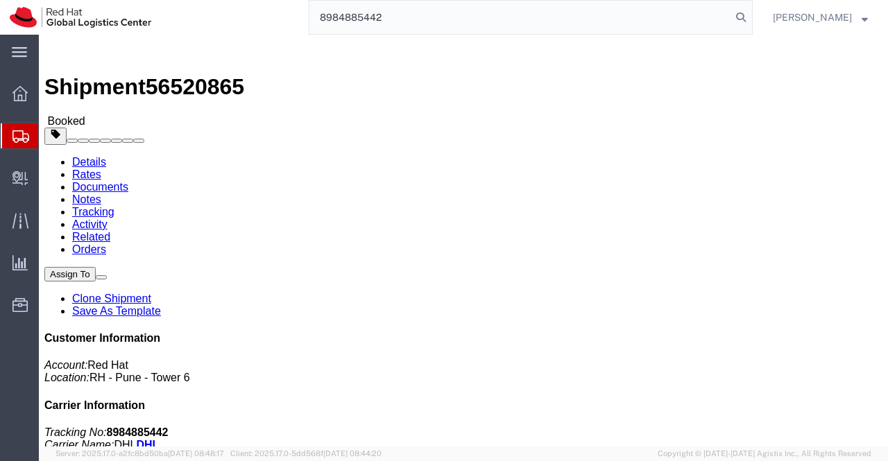
type input "8984885442"
click link "Documents"
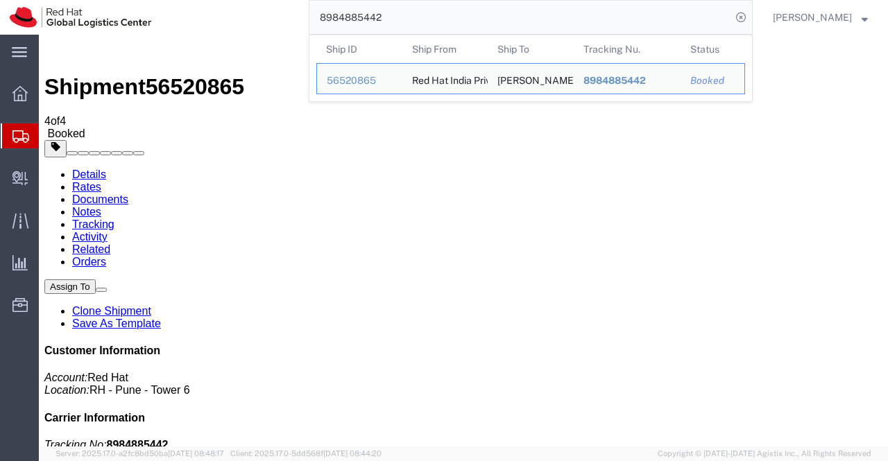
drag, startPoint x: 386, startPoint y: 16, endPoint x: 309, endPoint y: 18, distance: 76.3
click at [309, 18] on form "8984885442 Ship ID Ship From Ship To Tracking Nu. Status Ship ID 56520865 Ship …" at bounding box center [531, 17] width 444 height 35
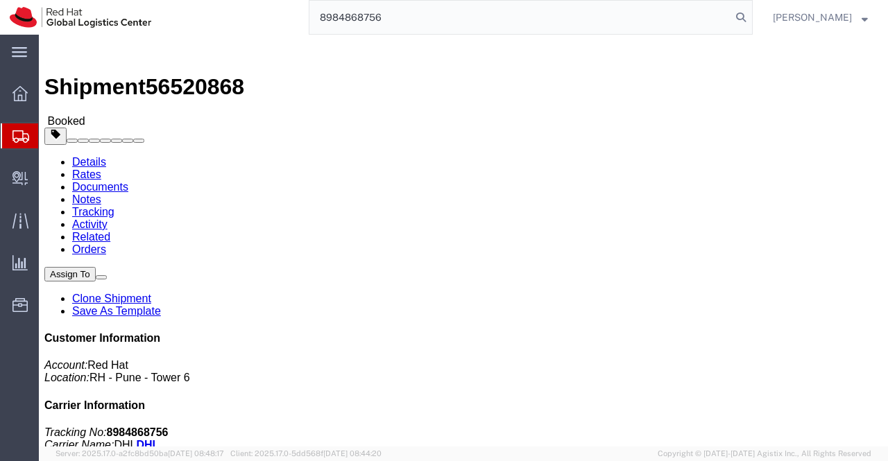
type input "8984868756"
click link "Documents"
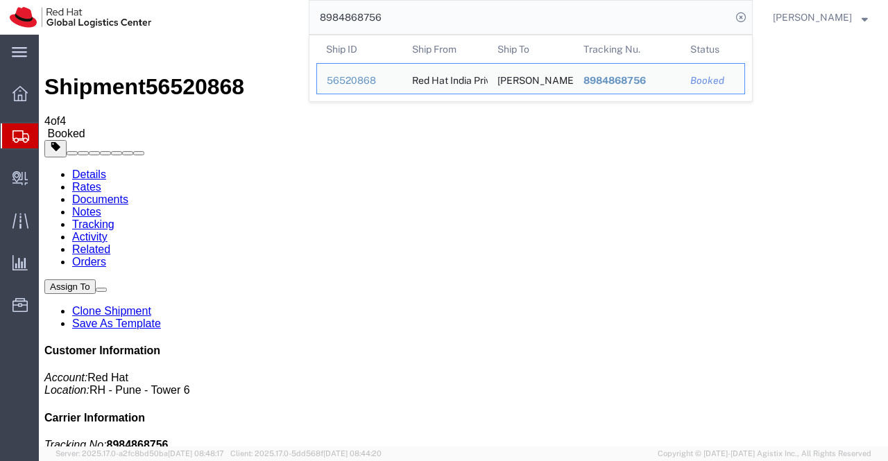
drag, startPoint x: 399, startPoint y: 16, endPoint x: 307, endPoint y: 27, distance: 93.6
click at [307, 27] on div "8984868756 Ship ID Ship From Ship To Tracking Nu. Status Ship ID 56520868 Ship …" at bounding box center [457, 17] width 592 height 35
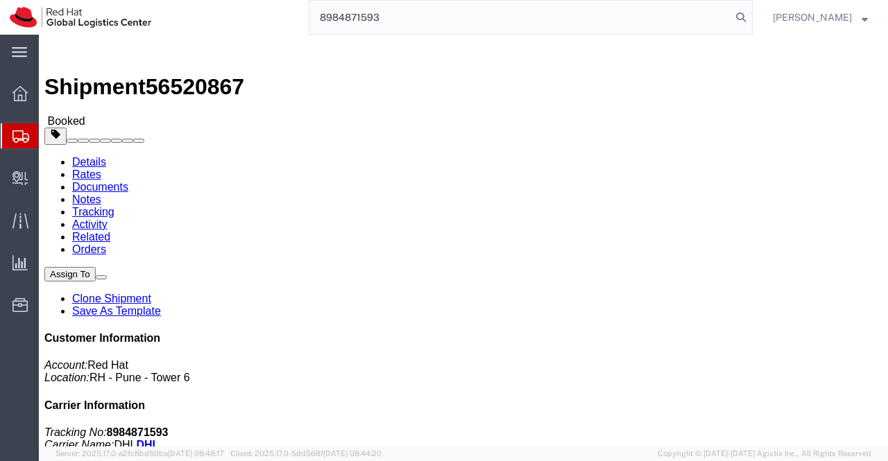
type input "8984871593"
click link "Documents"
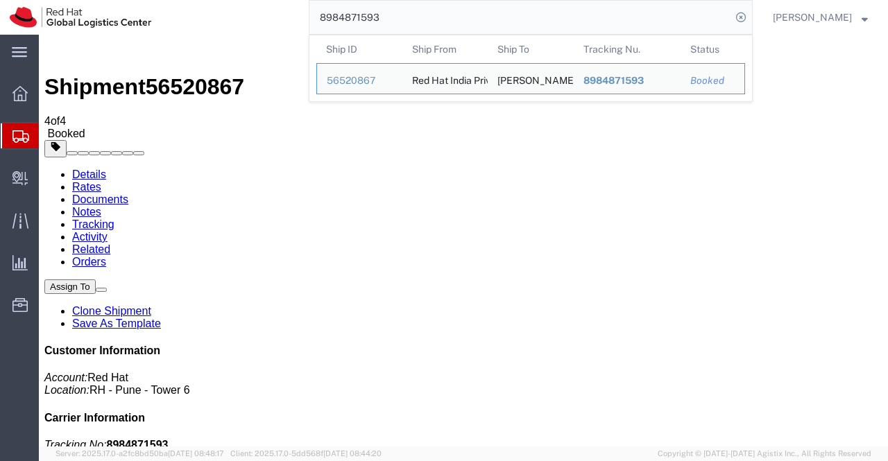
drag, startPoint x: 383, startPoint y: 13, endPoint x: 315, endPoint y: 20, distance: 69.0
click at [315, 20] on input "8984871593" at bounding box center [520, 17] width 422 height 33
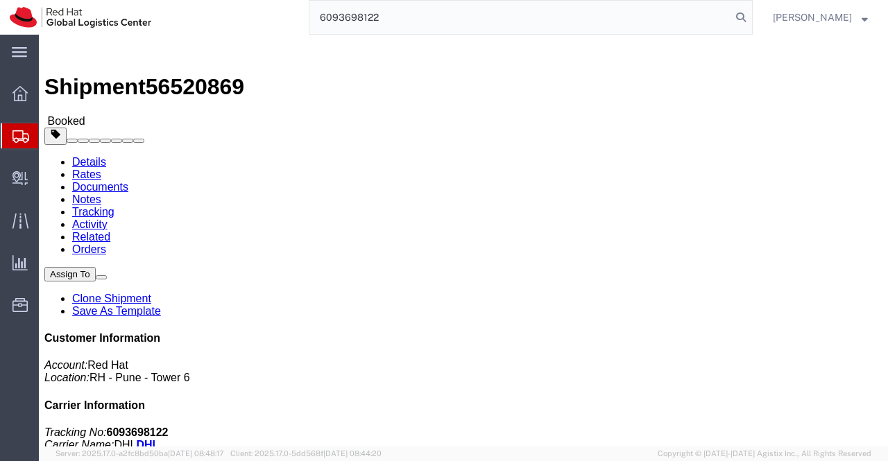
type input "6093698122"
click link "Documents"
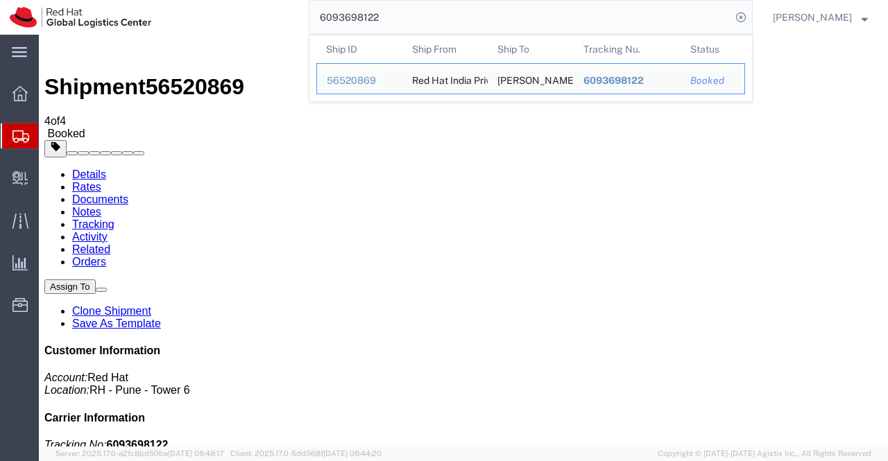
drag, startPoint x: 414, startPoint y: 12, endPoint x: 308, endPoint y: 22, distance: 106.6
click at [308, 22] on div "6093698122 Ship ID Ship From Ship To Tracking Nu. Status Ship ID 56520869 Ship …" at bounding box center [457, 17] width 592 height 35
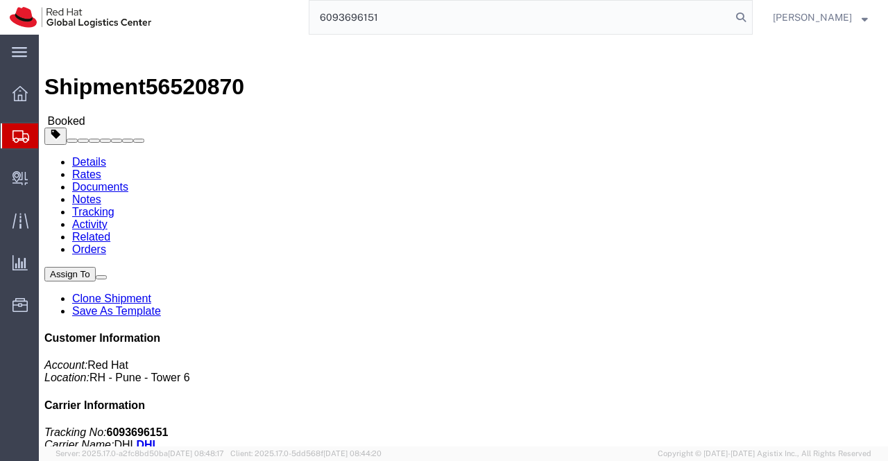
type input "6093696151"
click link "Documents"
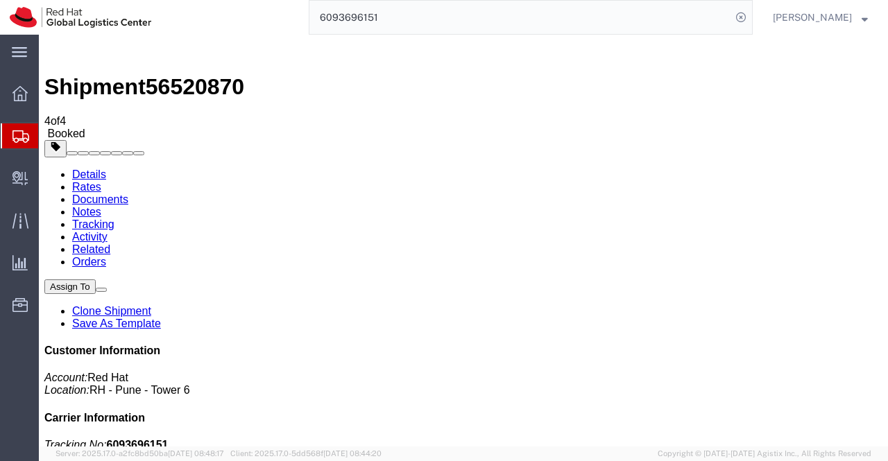
click at [92, 169] on link "Details" at bounding box center [89, 175] width 34 height 12
click link "Documents"
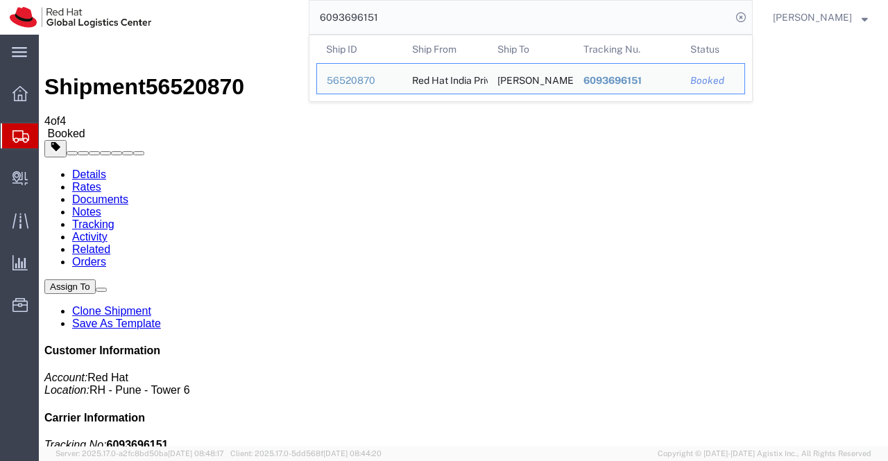
drag, startPoint x: 391, startPoint y: 18, endPoint x: 294, endPoint y: 19, distance: 97.1
click at [294, 19] on div "6093696151 Ship ID Ship From Ship To Tracking Nu. Status Ship ID 56520870 Ship …" at bounding box center [457, 17] width 592 height 35
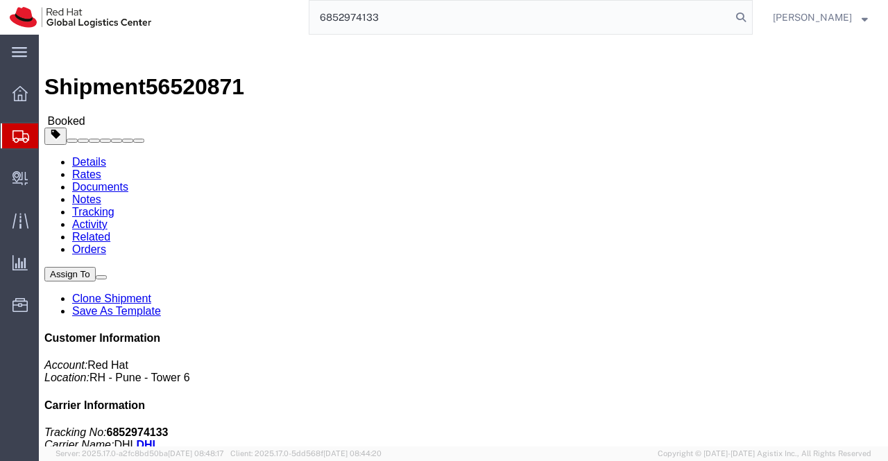
type input "6852974133"
click link "Documents"
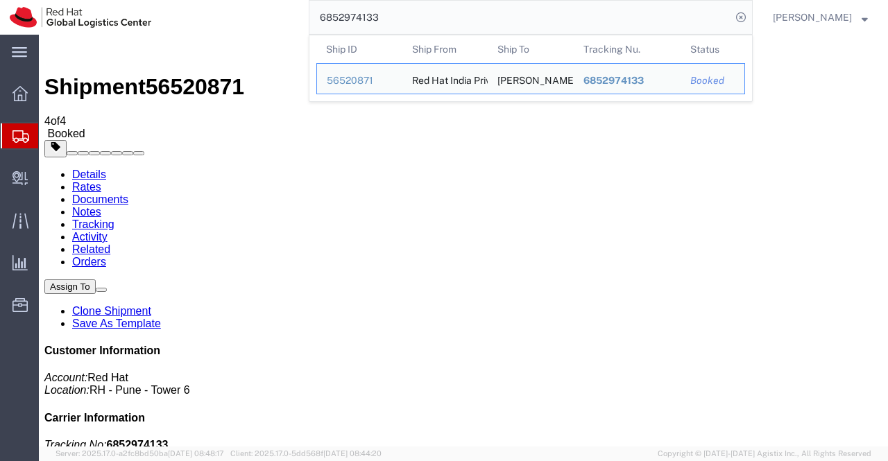
drag, startPoint x: 407, startPoint y: 12, endPoint x: 282, endPoint y: 16, distance: 124.9
click at [282, 16] on div "6852974133 Ship ID Ship From Ship To Tracking Nu. Status Ship ID 56520871 Ship …" at bounding box center [457, 17] width 592 height 35
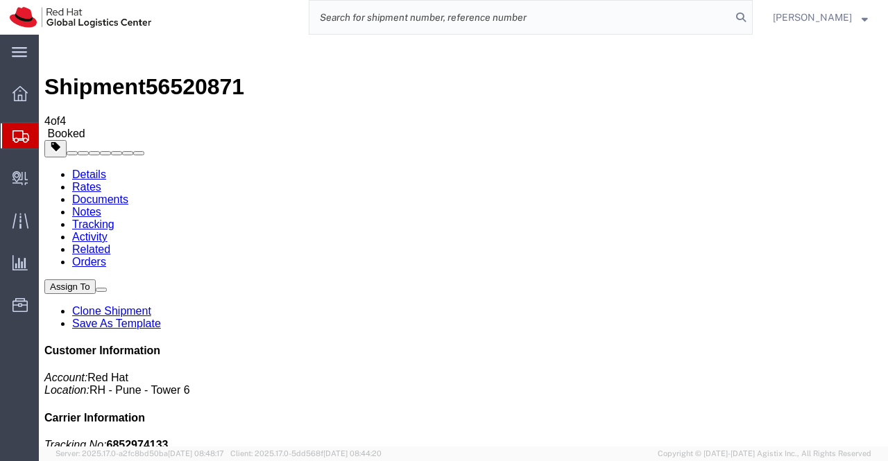
paste input "6093694633"
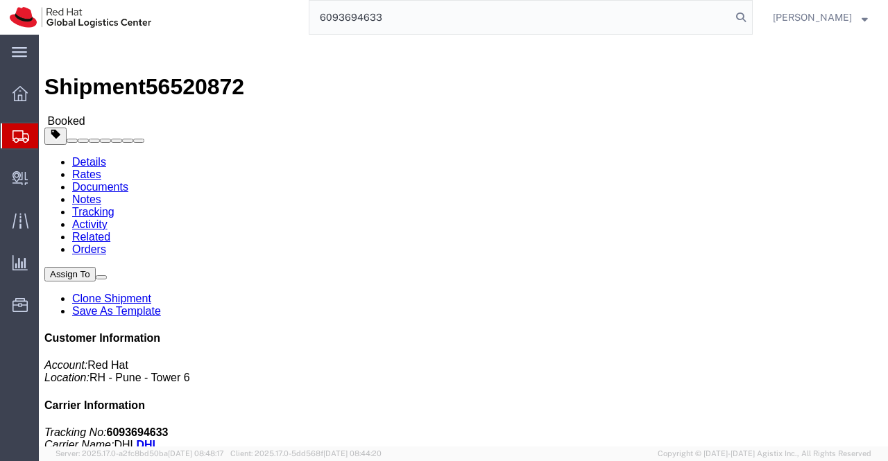
type input "6093694633"
click link "Documents"
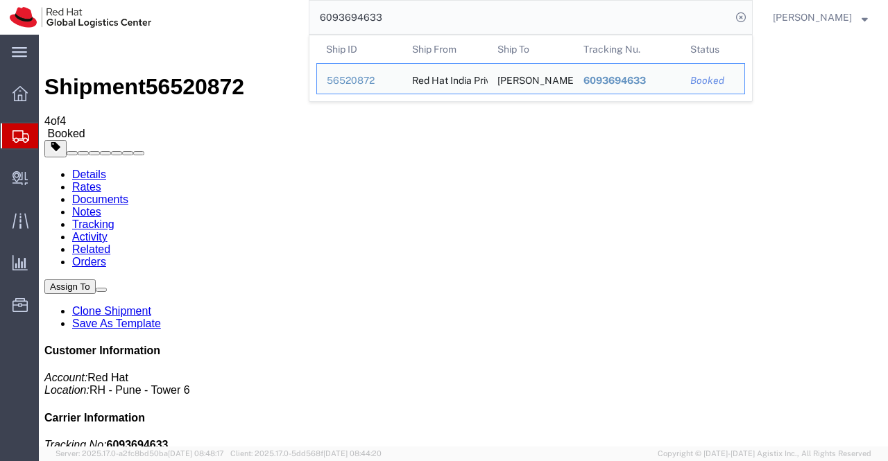
drag, startPoint x: 397, startPoint y: 17, endPoint x: 252, endPoint y: 23, distance: 144.4
click at [252, 23] on div "6093694633 Ship ID Ship From Ship To Tracking Nu. Status Ship ID 56520872 Ship …" at bounding box center [457, 17] width 592 height 35
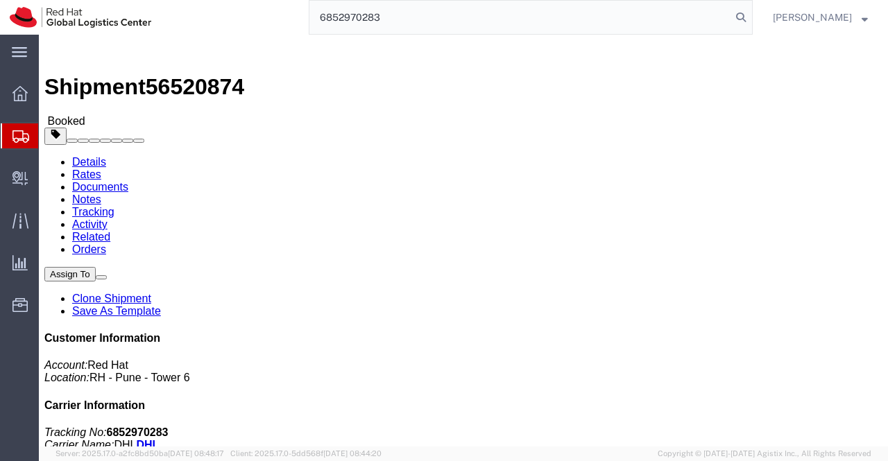
type input "6852970283"
click link "Documents"
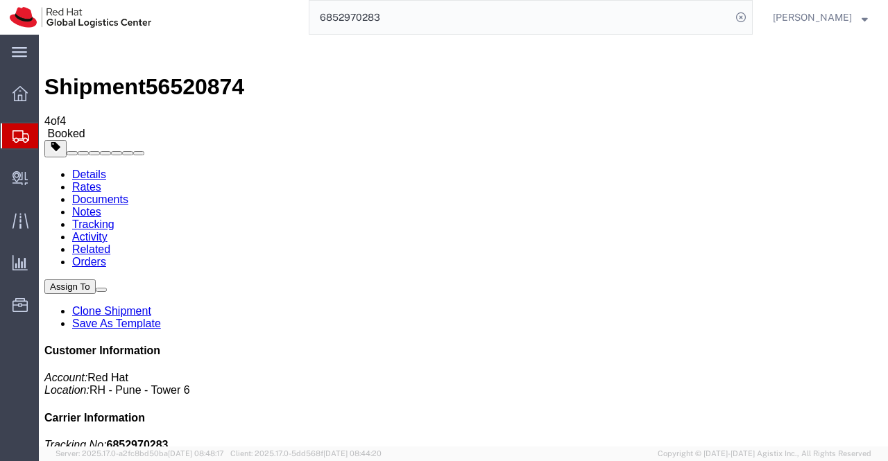
drag, startPoint x: 108, startPoint y: 261, endPoint x: 401, endPoint y: 382, distance: 316.8
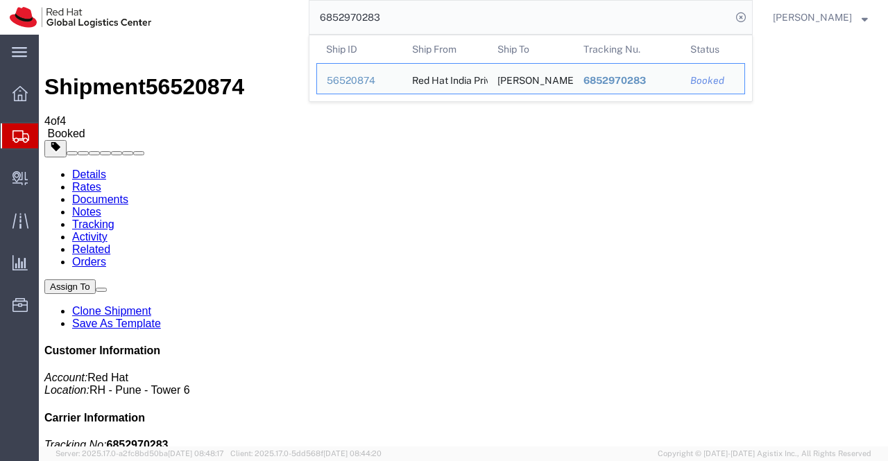
drag, startPoint x: 424, startPoint y: 15, endPoint x: 307, endPoint y: 18, distance: 117.2
click at [307, 18] on div "6852970283 Ship ID Ship From Ship To Tracking Nu. Status Ship ID 56520874 Ship …" at bounding box center [457, 17] width 592 height 35
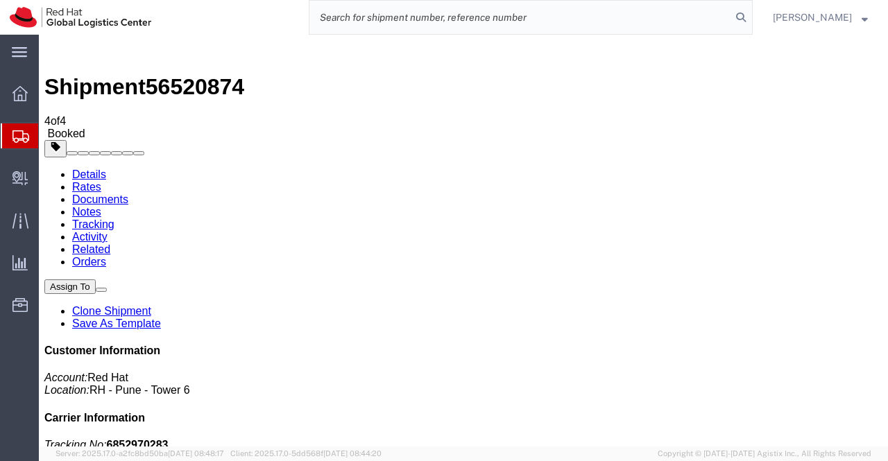
click at [458, 17] on input "search" at bounding box center [520, 17] width 422 height 33
paste input "6852972685"
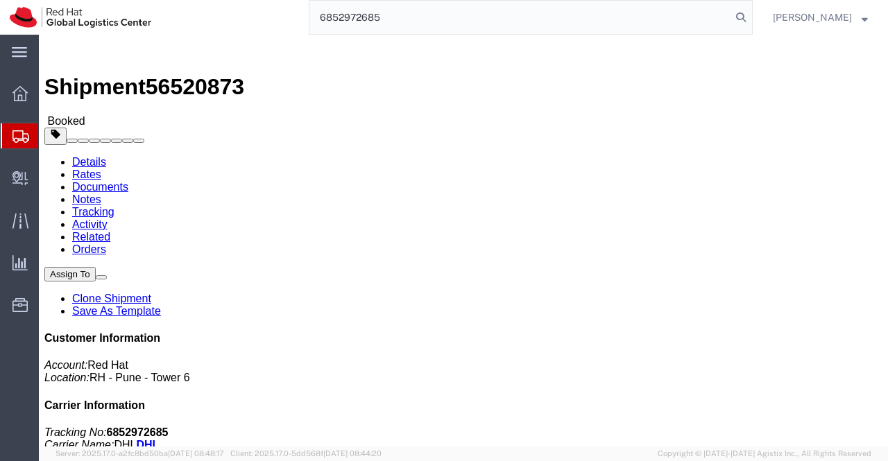
type input "6852972685"
drag, startPoint x: 391, startPoint y: 17, endPoint x: 322, endPoint y: 23, distance: 68.9
click at [322, 23] on input "6852972685" at bounding box center [520, 17] width 422 height 33
click link "Documents"
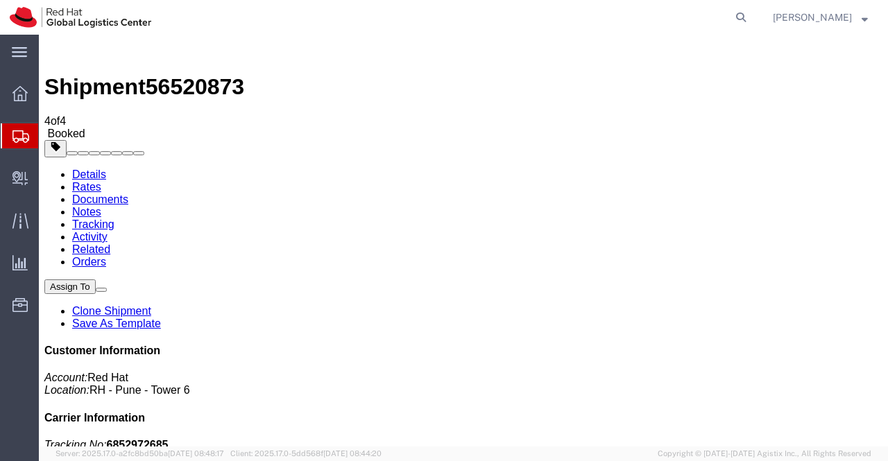
click at [739, 15] on icon at bounding box center [740, 17] width 19 height 19
paste input "6852963526"
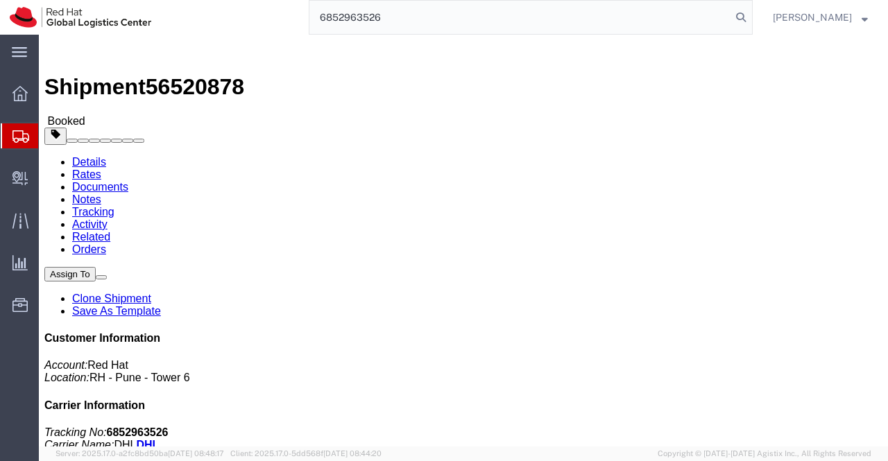
type input "6852963526"
click link "Documents"
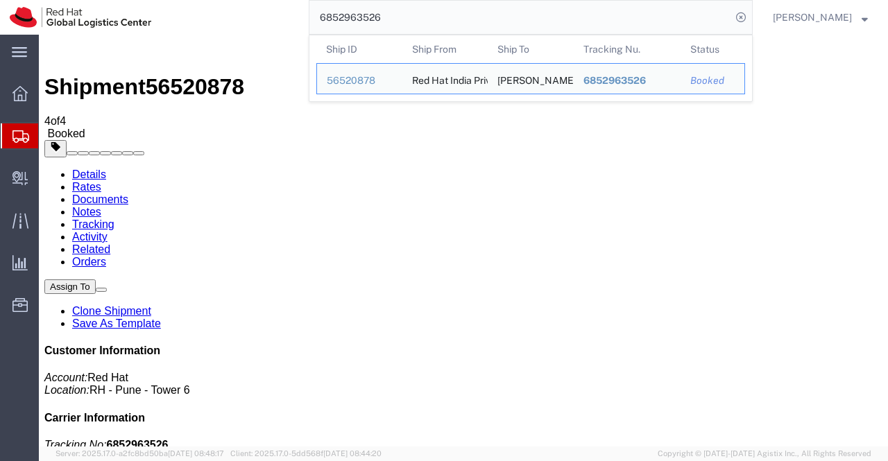
drag, startPoint x: 395, startPoint y: 16, endPoint x: 311, endPoint y: 17, distance: 83.2
click at [311, 17] on input "6852963526" at bounding box center [520, 17] width 422 height 33
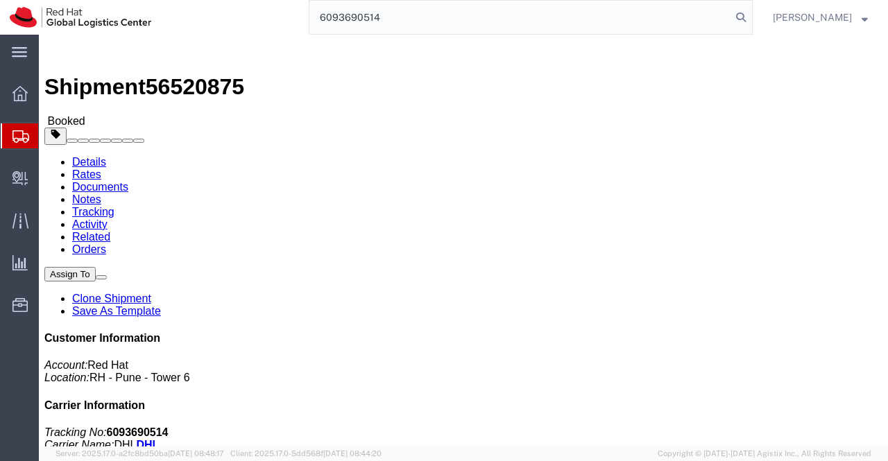
type input "6093690514"
click link "Documents"
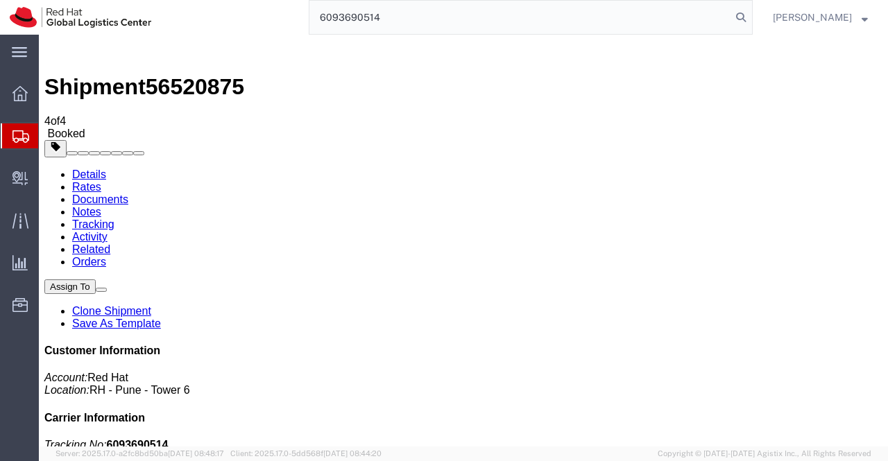
drag, startPoint x: 90, startPoint y: 205, endPoint x: 330, endPoint y: 492, distance: 374.1
drag, startPoint x: 394, startPoint y: 21, endPoint x: 294, endPoint y: 19, distance: 99.9
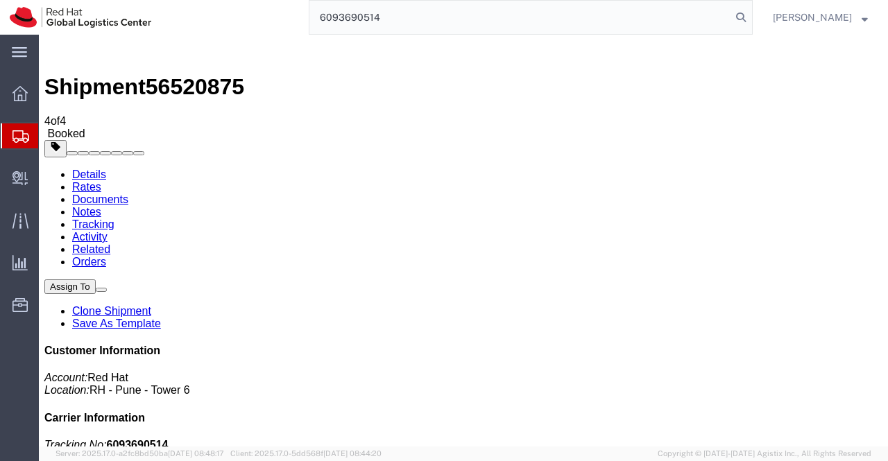
click at [294, 19] on div "6093690514" at bounding box center [457, 17] width 592 height 35
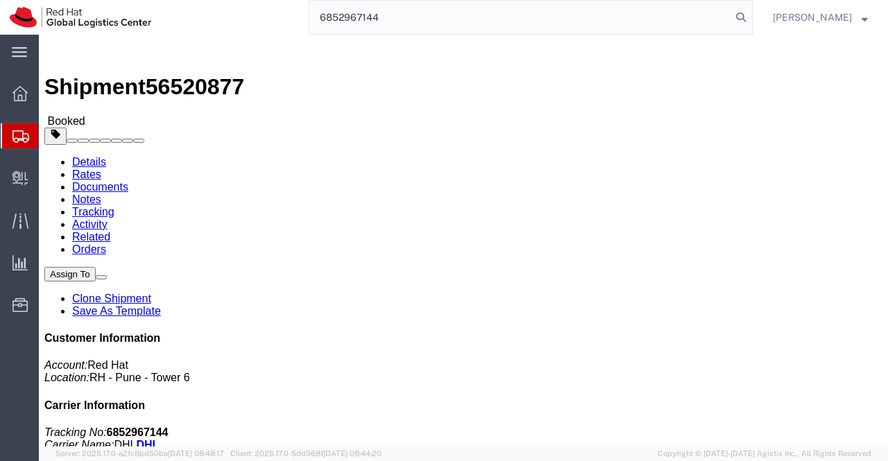
type input "6852967144"
click link "Documents"
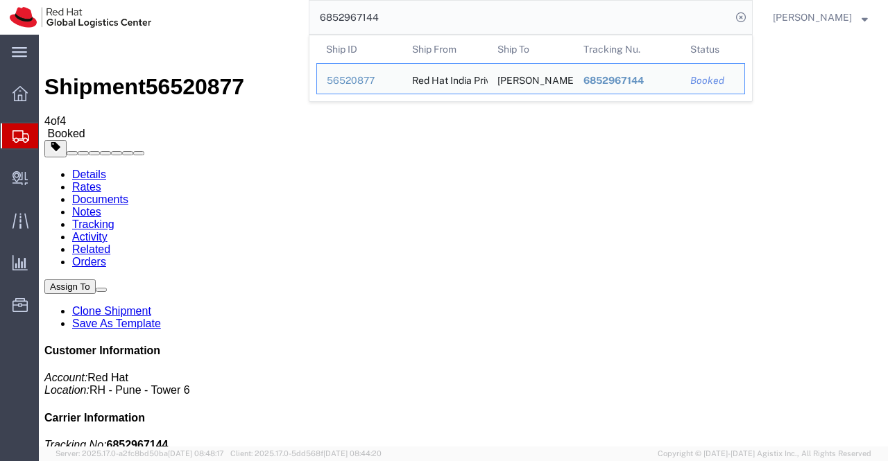
drag, startPoint x: 391, startPoint y: 21, endPoint x: 308, endPoint y: 21, distance: 83.2
click at [308, 21] on div "6852967144 Ship ID Ship From Ship To Tracking Nu. Status Ship ID 56520877 Ship …" at bounding box center [457, 17] width 592 height 35
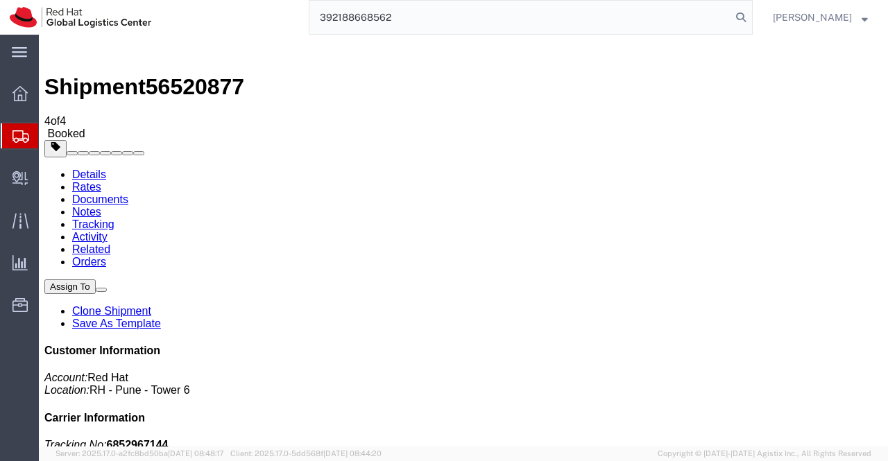
type input "392188668562"
